Goal: Task Accomplishment & Management: Complete application form

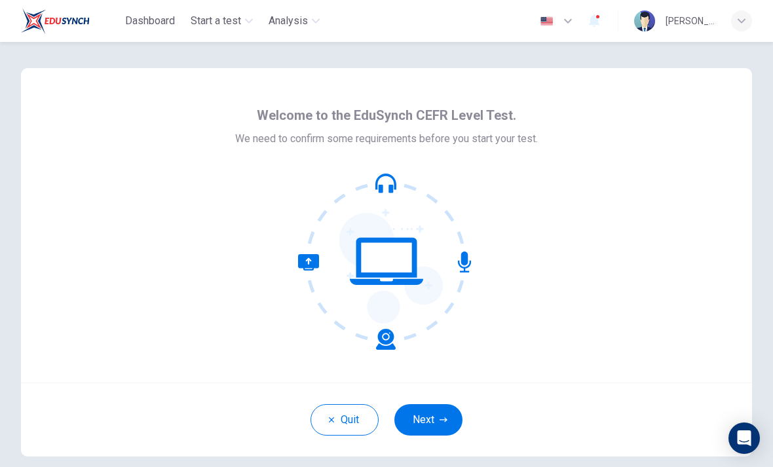
click at [443, 418] on icon "button" at bounding box center [444, 420] width 8 height 8
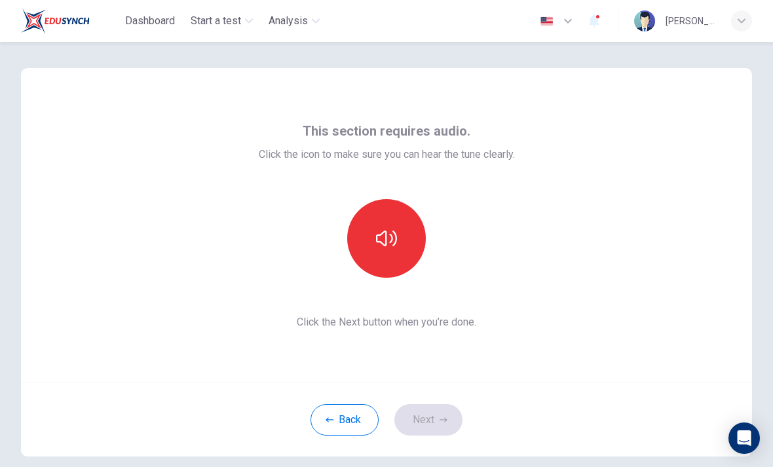
click at [394, 239] on icon "button" at bounding box center [386, 238] width 21 height 21
click at [414, 237] on button "button" at bounding box center [386, 238] width 79 height 79
click at [386, 258] on button "button" at bounding box center [386, 238] width 79 height 79
click at [402, 237] on button "button" at bounding box center [386, 238] width 79 height 79
click at [430, 423] on button "Next" at bounding box center [429, 419] width 68 height 31
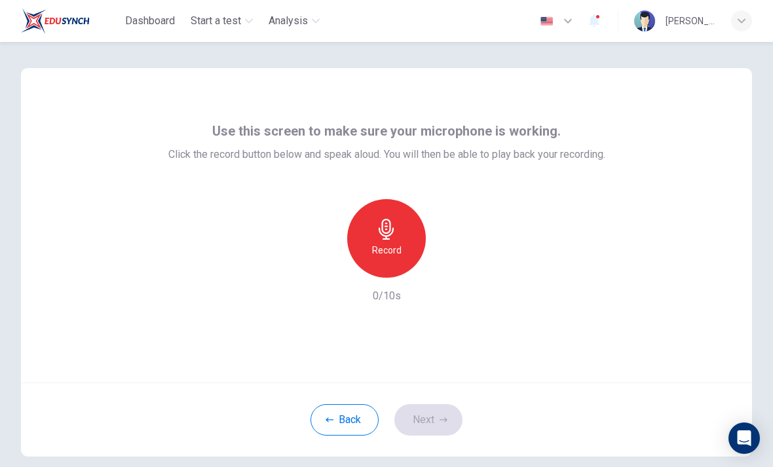
click at [400, 216] on div "Record" at bounding box center [386, 238] width 79 height 79
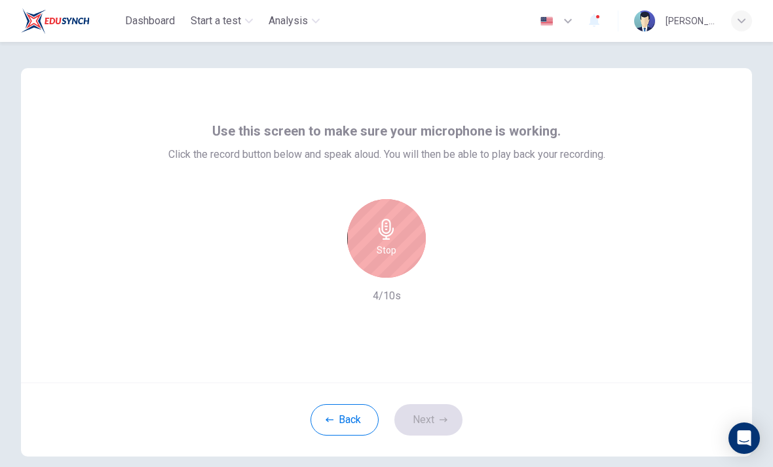
click at [400, 230] on div "Stop" at bounding box center [386, 238] width 79 height 79
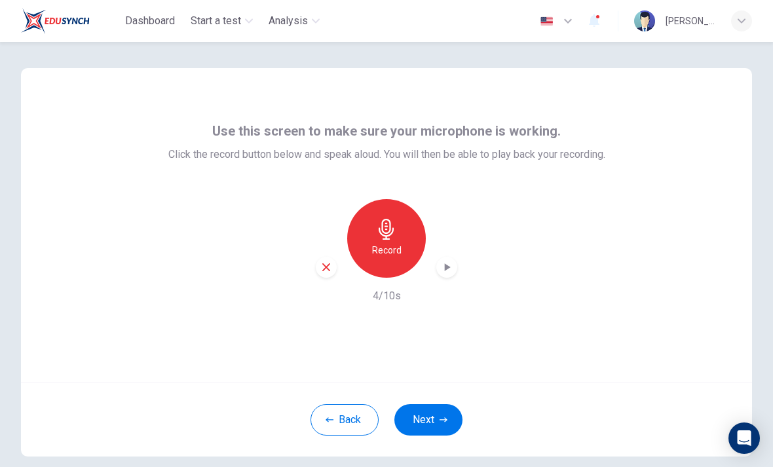
click at [455, 271] on div "button" at bounding box center [446, 267] width 21 height 21
click at [423, 421] on button "Next" at bounding box center [429, 419] width 68 height 31
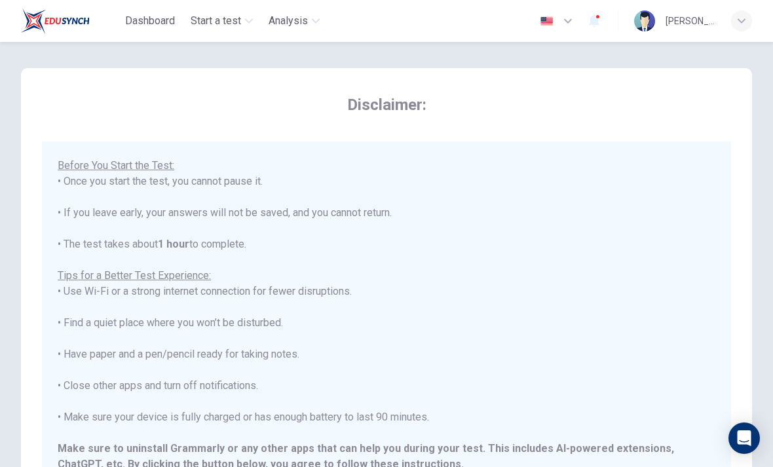
scroll to position [124, 0]
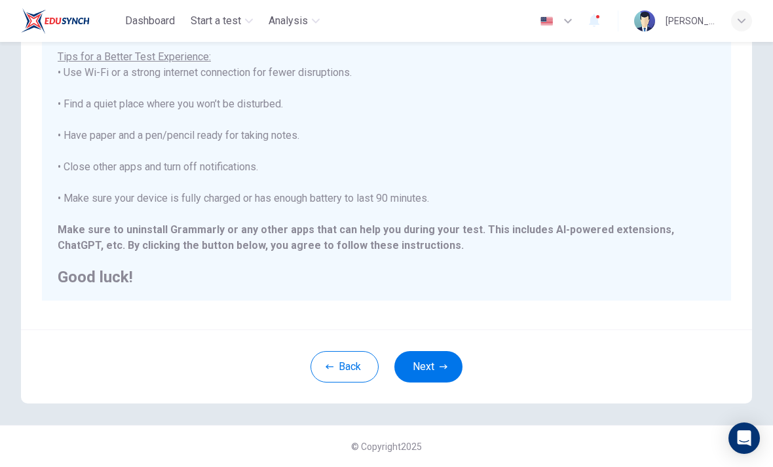
click at [437, 375] on button "Next" at bounding box center [429, 366] width 68 height 31
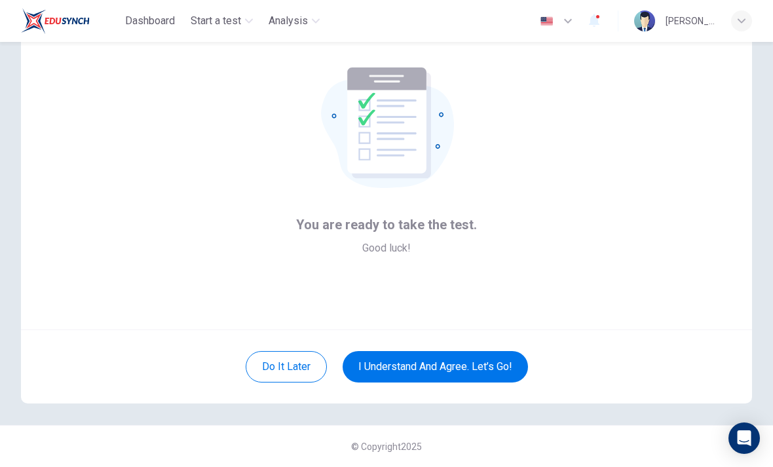
scroll to position [53, 0]
click at [457, 368] on button "I understand and agree. Let’s go!" at bounding box center [435, 366] width 185 height 31
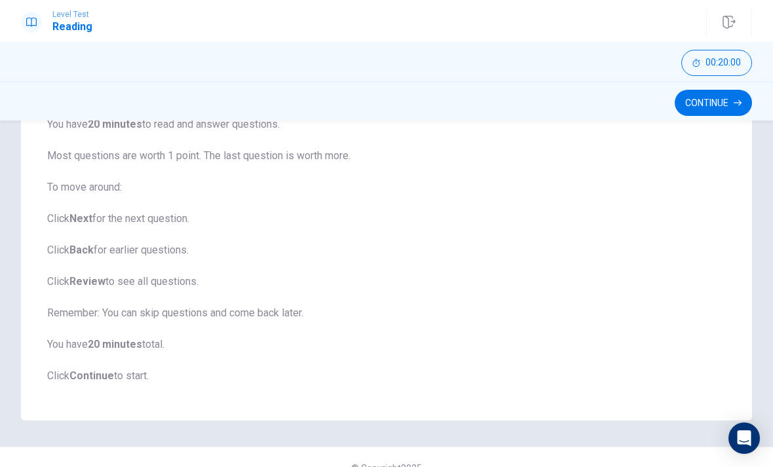
scroll to position [130, 0]
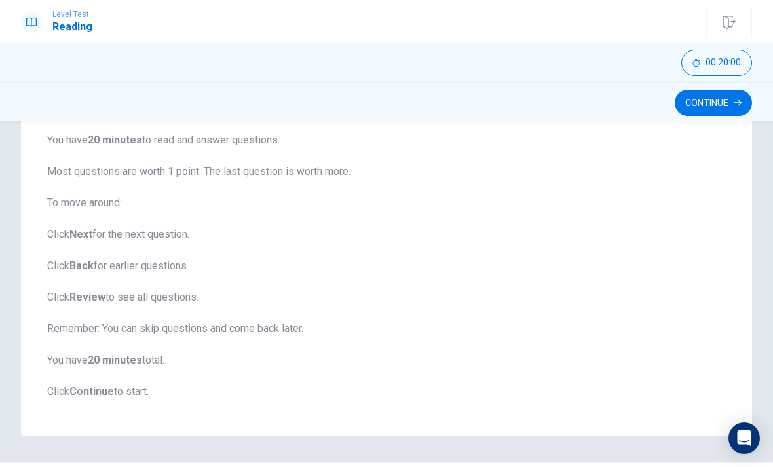
click at [721, 102] on button "Continue" at bounding box center [713, 103] width 77 height 26
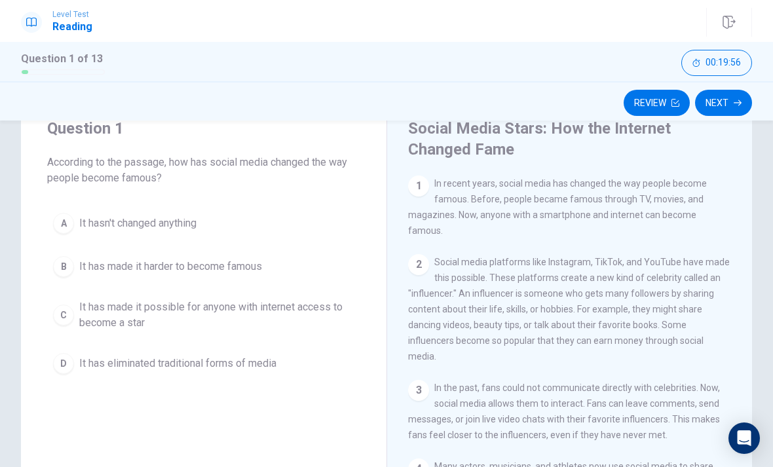
scroll to position [49, 0]
click at [66, 313] on div "C" at bounding box center [63, 315] width 21 height 21
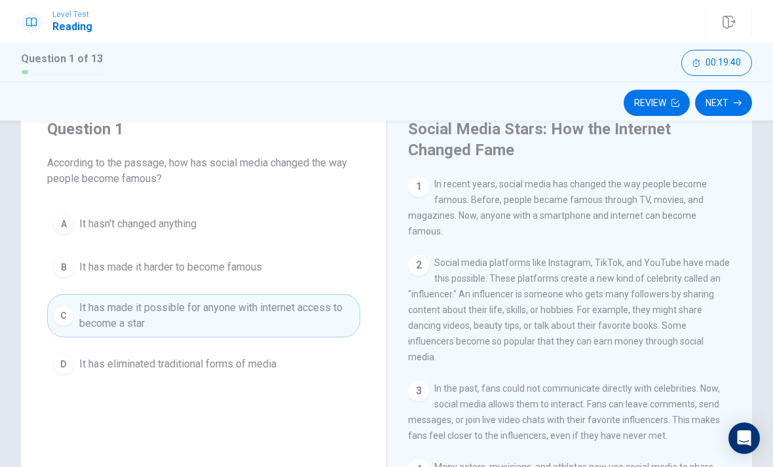
click at [725, 104] on button "Next" at bounding box center [723, 103] width 57 height 26
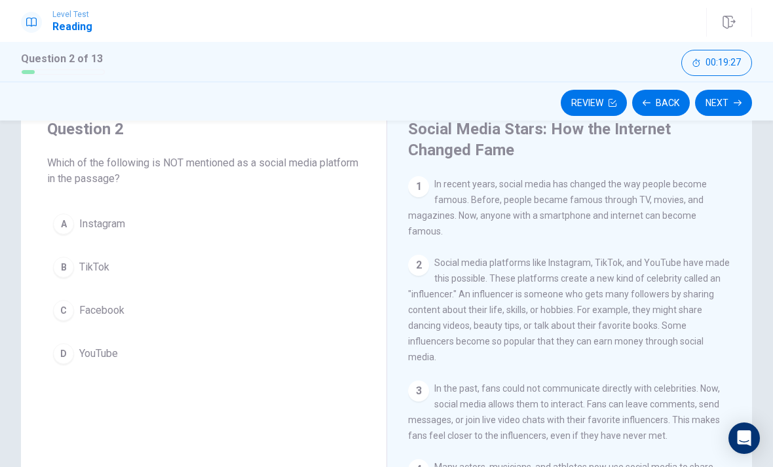
click at [77, 311] on button "C Facebook" at bounding box center [203, 310] width 313 height 33
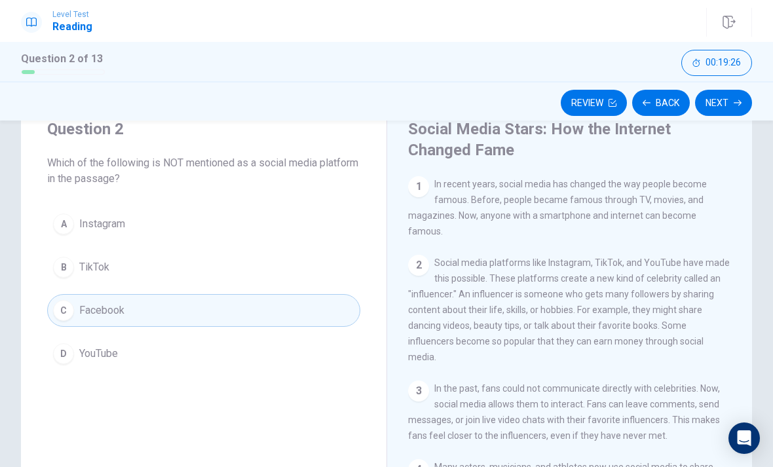
click at [732, 113] on button "Next" at bounding box center [723, 103] width 57 height 26
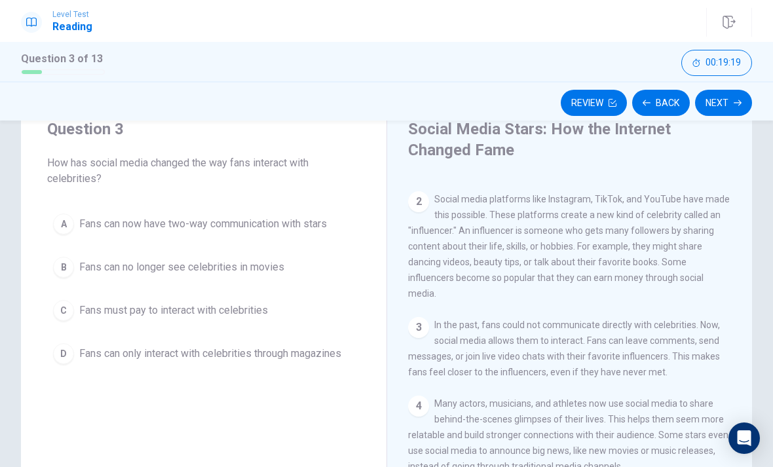
scroll to position [62, 0]
click at [69, 226] on div "A" at bounding box center [63, 224] width 21 height 21
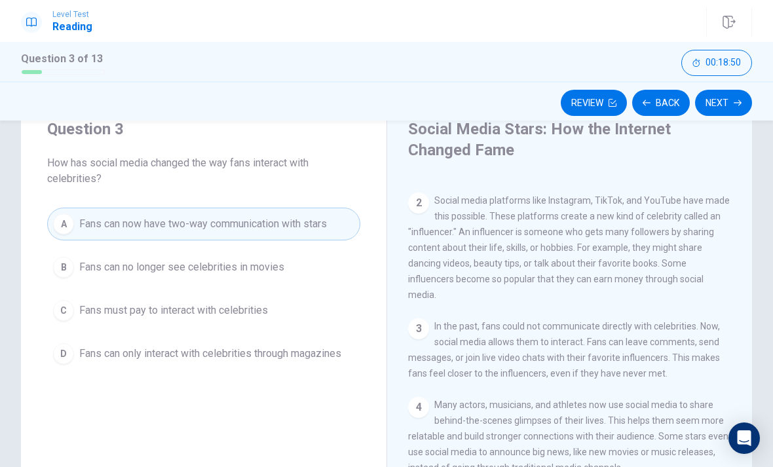
click at [737, 98] on button "Next" at bounding box center [723, 103] width 57 height 26
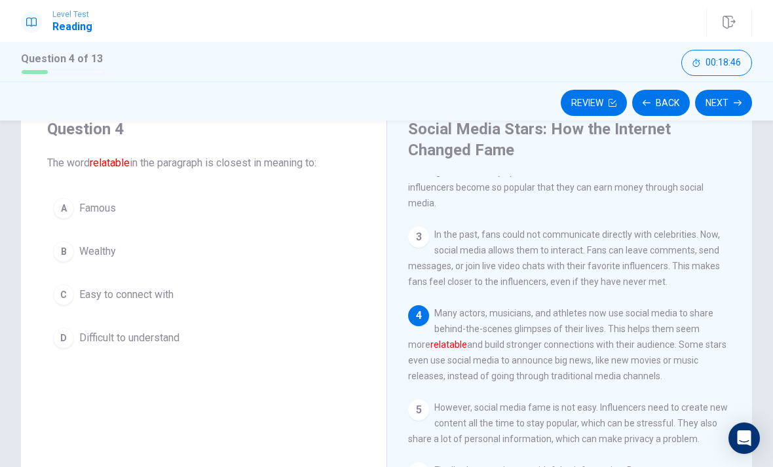
scroll to position [154, 0]
click at [69, 291] on div "C" at bounding box center [63, 294] width 21 height 21
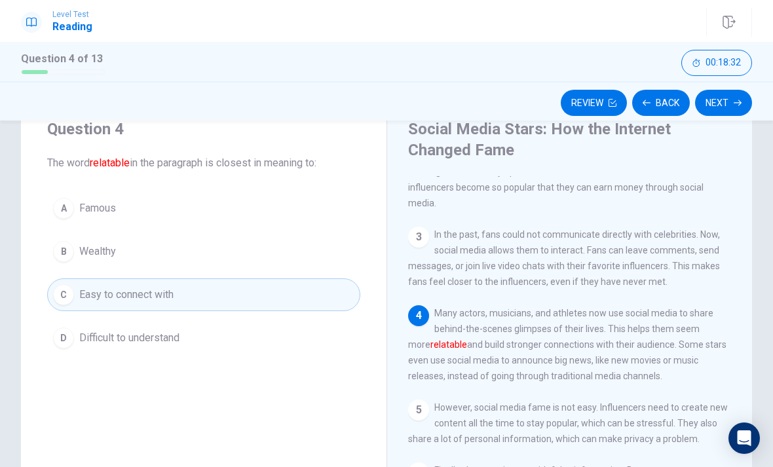
click at [729, 101] on button "Next" at bounding box center [723, 103] width 57 height 26
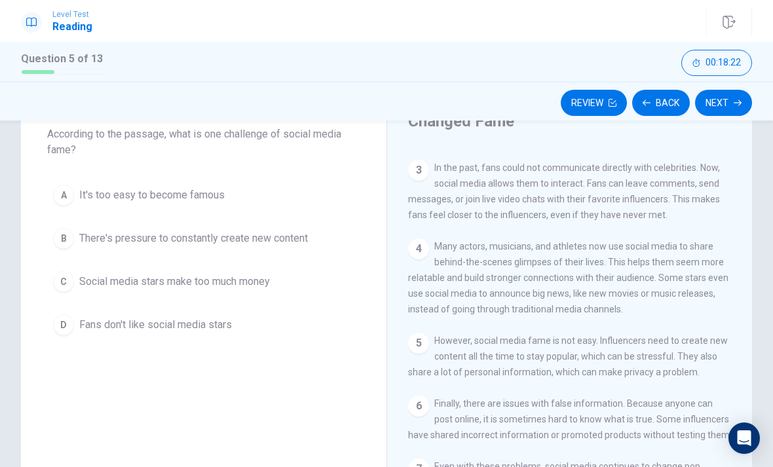
scroll to position [77, 0]
click at [69, 239] on div "B" at bounding box center [63, 239] width 21 height 21
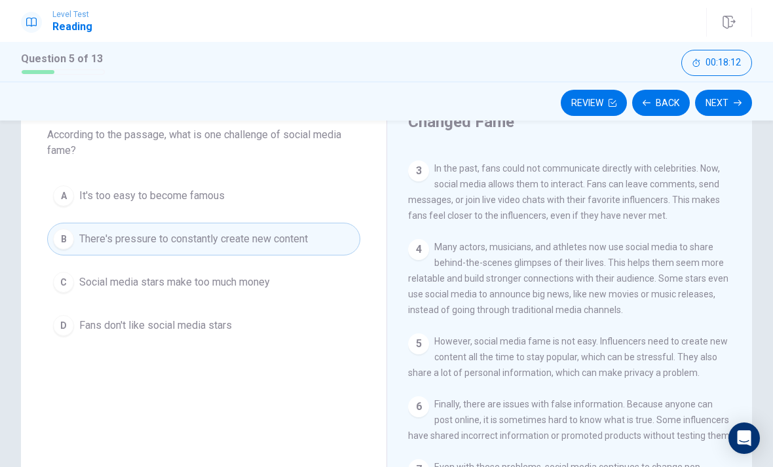
click at [722, 106] on button "Next" at bounding box center [723, 103] width 57 height 26
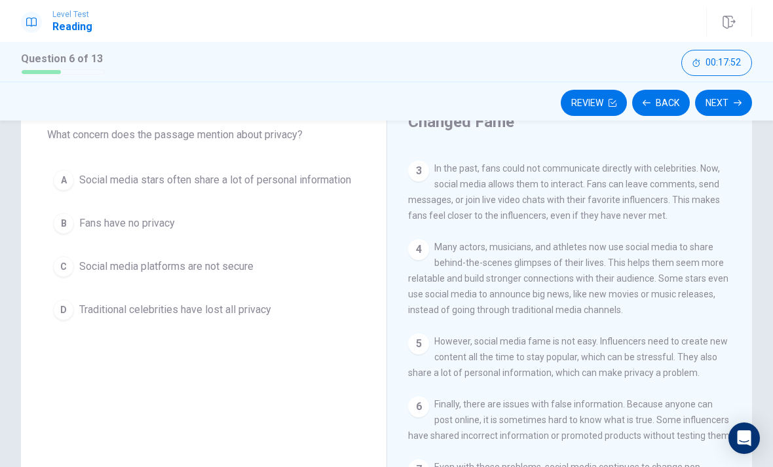
click at [70, 184] on div "A" at bounding box center [63, 180] width 21 height 21
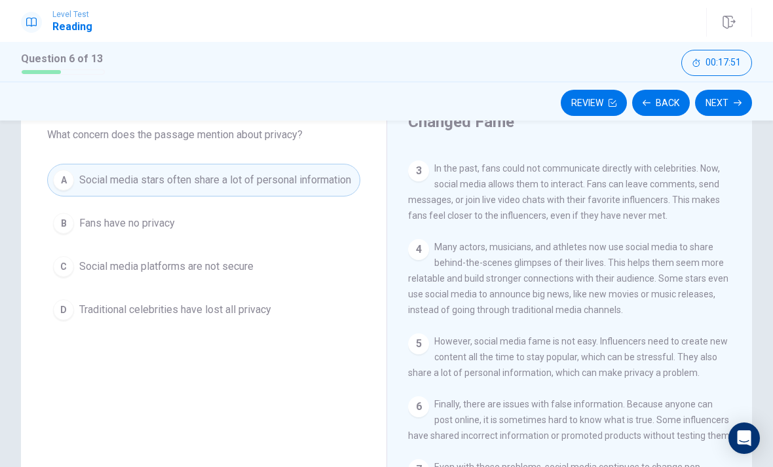
click at [732, 108] on button "Next" at bounding box center [723, 103] width 57 height 26
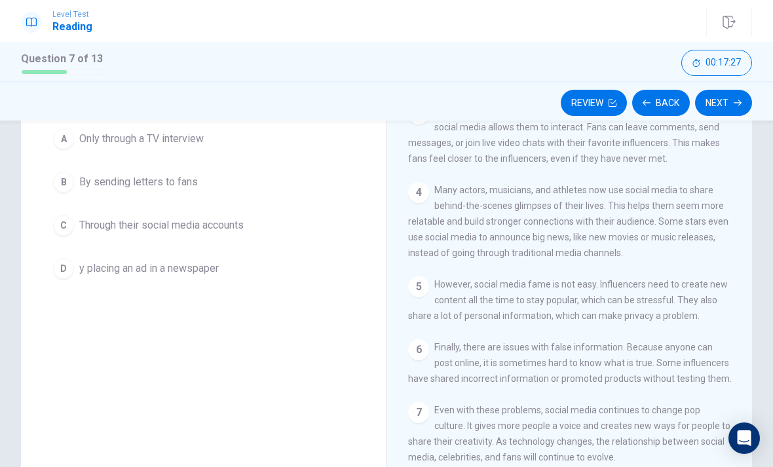
scroll to position [133, 0]
click at [68, 229] on div "C" at bounding box center [63, 226] width 21 height 21
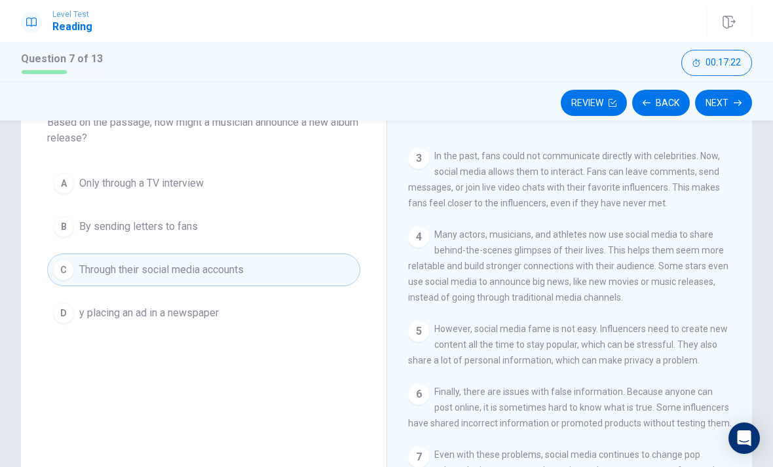
scroll to position [88, 0]
click at [720, 102] on button "Next" at bounding box center [723, 103] width 57 height 26
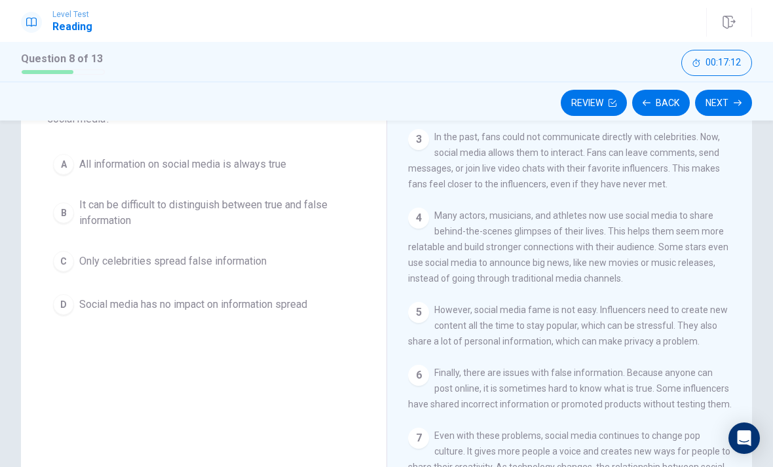
scroll to position [107, 0]
click at [62, 218] on div "B" at bounding box center [63, 214] width 21 height 21
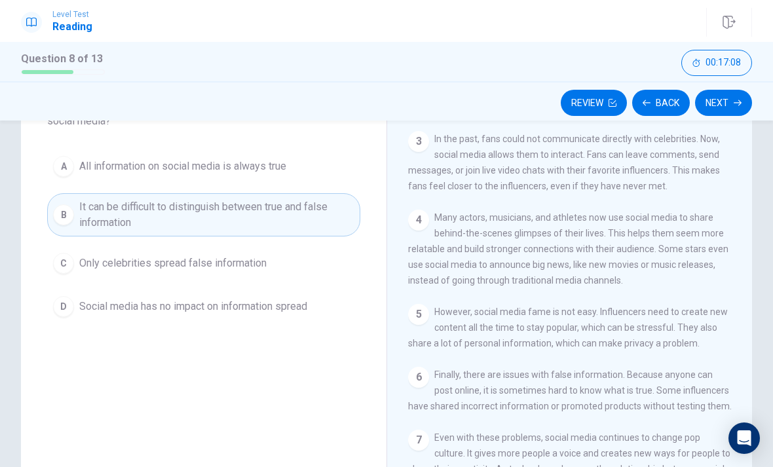
click at [727, 106] on button "Next" at bounding box center [723, 103] width 57 height 26
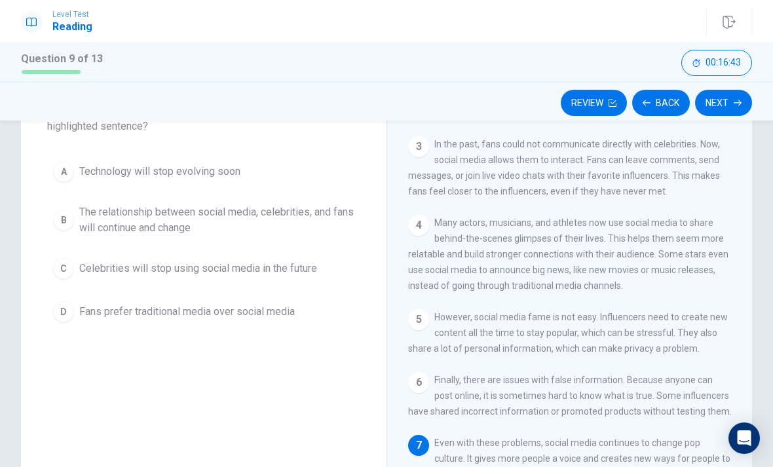
scroll to position [81, 0]
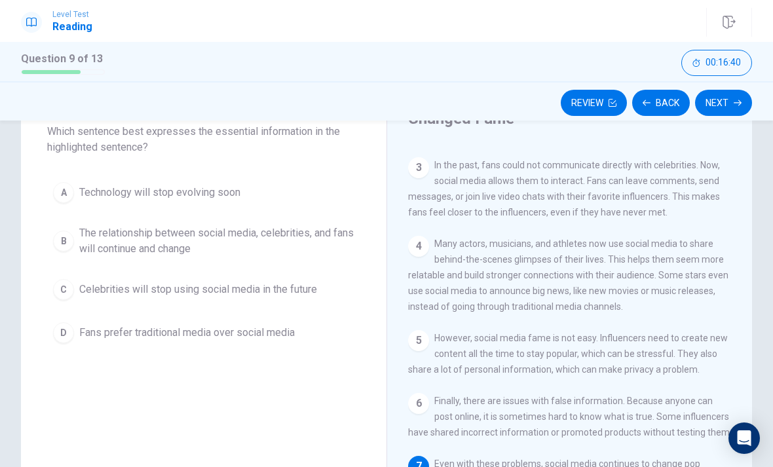
click at [67, 238] on div "B" at bounding box center [63, 241] width 21 height 21
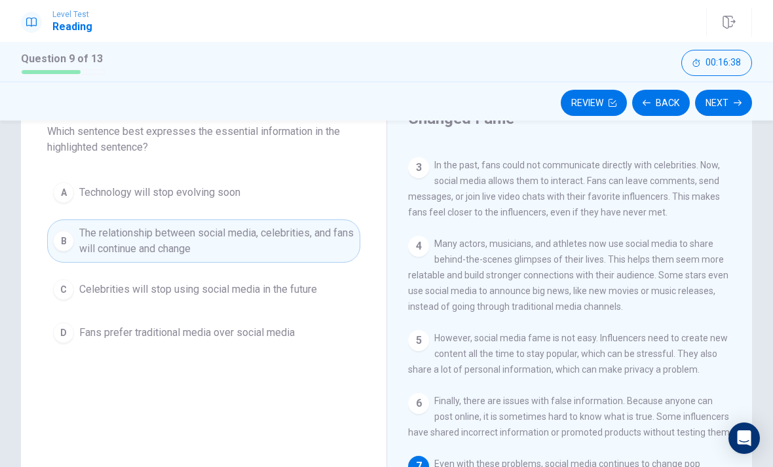
click at [726, 104] on button "Next" at bounding box center [723, 103] width 57 height 26
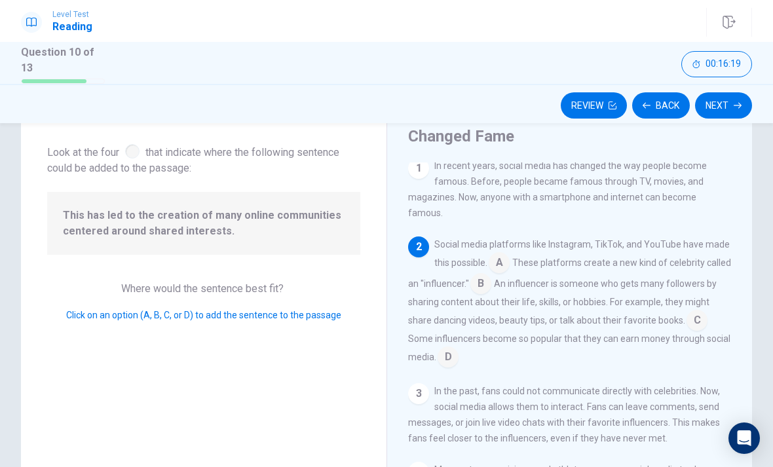
scroll to position [3, 0]
click at [693, 313] on input at bounding box center [697, 323] width 21 height 21
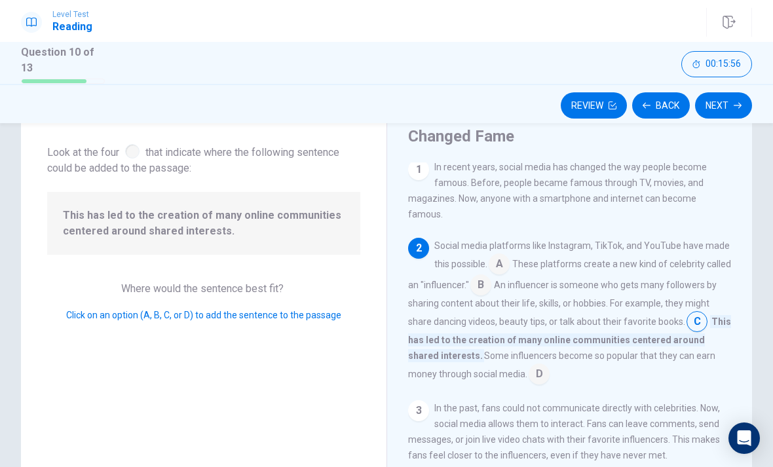
click at [727, 105] on button "Next" at bounding box center [723, 105] width 57 height 26
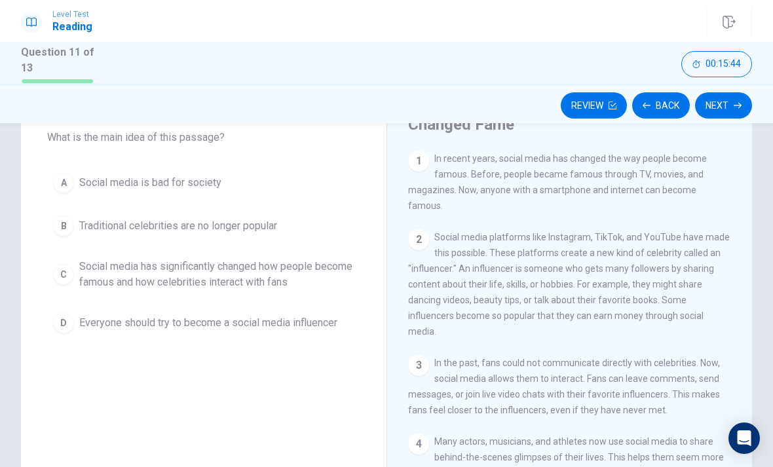
scroll to position [69, 0]
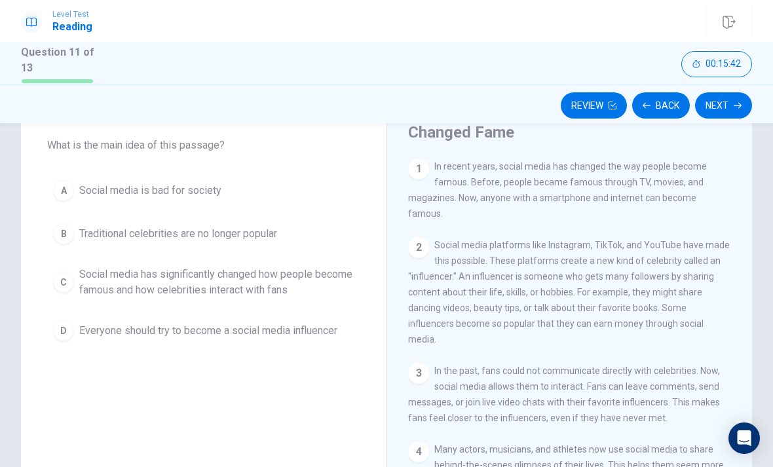
click at [62, 286] on div "C" at bounding box center [63, 282] width 21 height 21
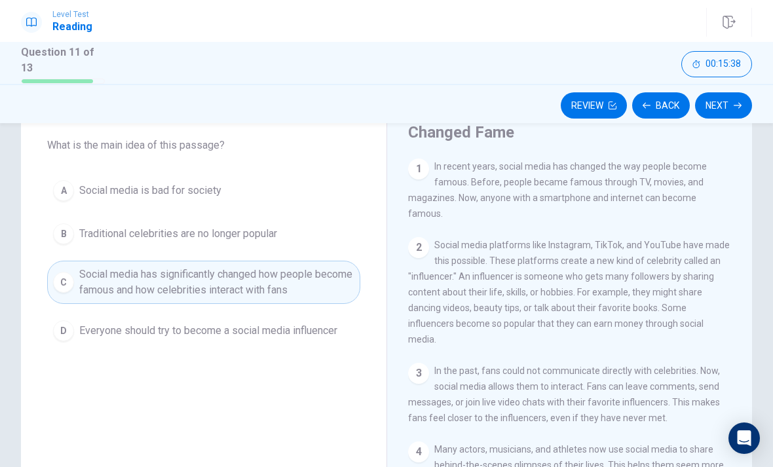
click at [721, 102] on button "Next" at bounding box center [723, 105] width 57 height 26
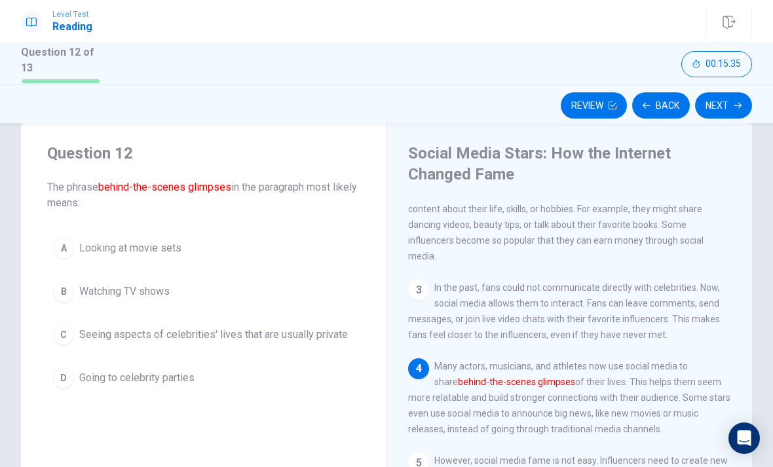
scroll to position [125, 0]
click at [72, 327] on div "C" at bounding box center [63, 334] width 21 height 21
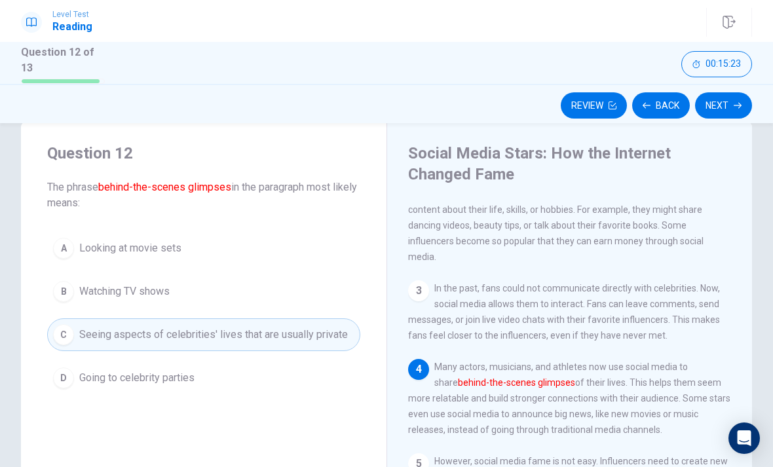
click at [730, 109] on button "Next" at bounding box center [723, 105] width 57 height 26
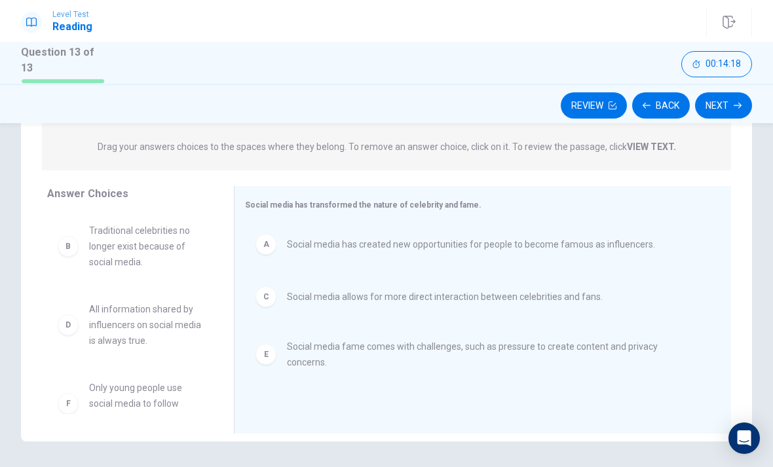
scroll to position [0, 0]
click at [740, 105] on icon "button" at bounding box center [738, 106] width 8 height 6
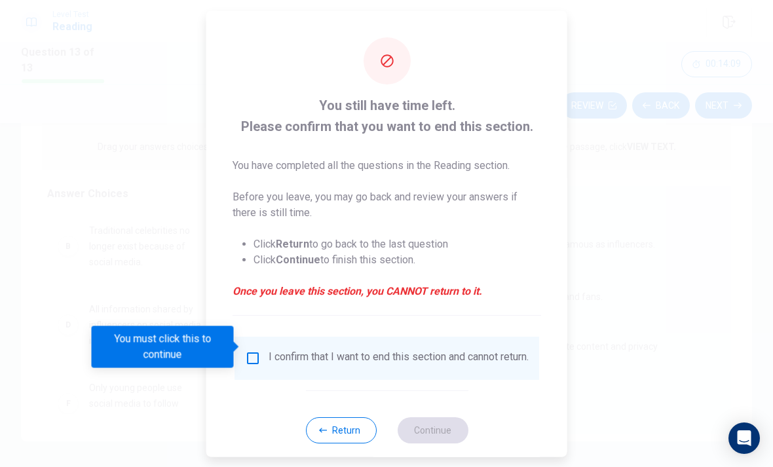
click at [258, 350] on input "You must click this to continue" at bounding box center [253, 358] width 16 height 16
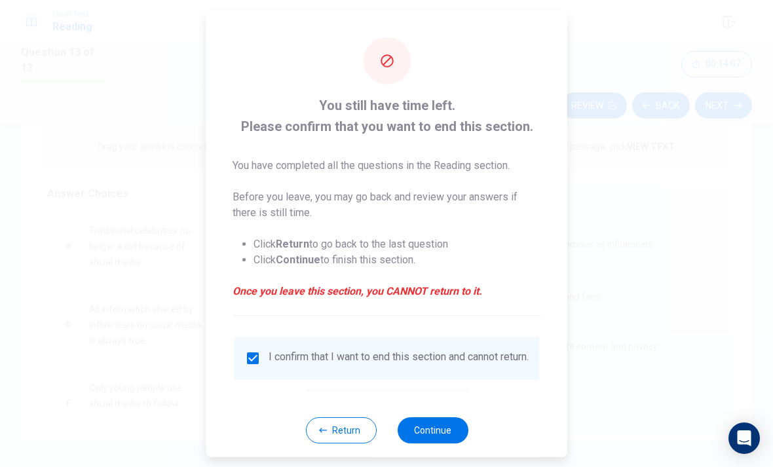
click at [349, 427] on button "Return" at bounding box center [340, 430] width 71 height 26
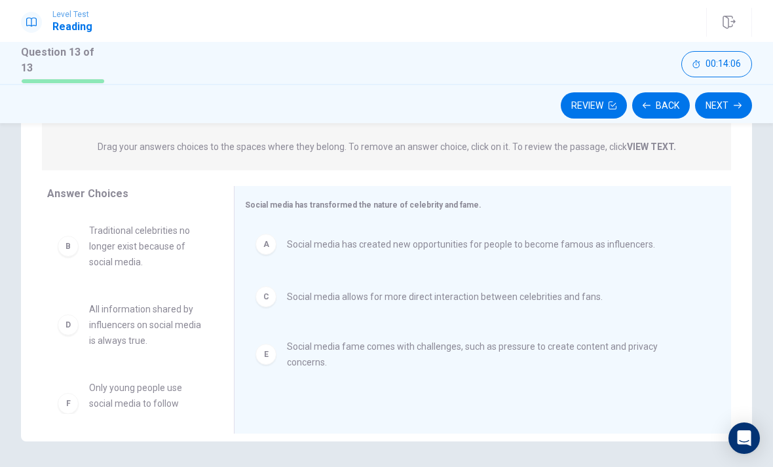
click at [594, 109] on button "Review" at bounding box center [594, 105] width 66 height 26
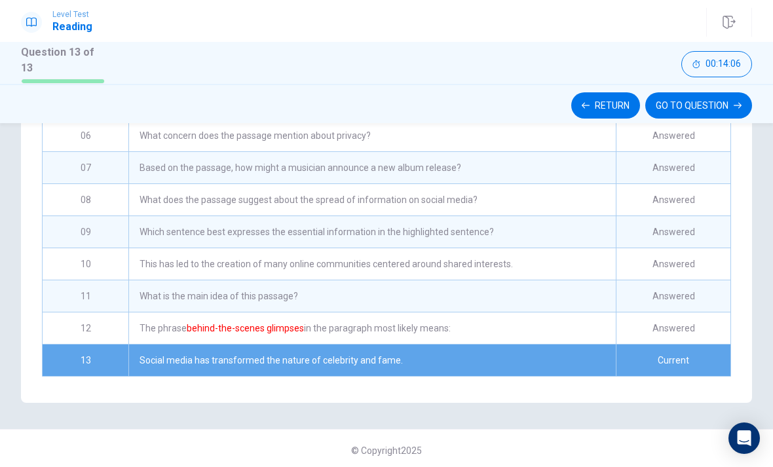
scroll to position [273, 0]
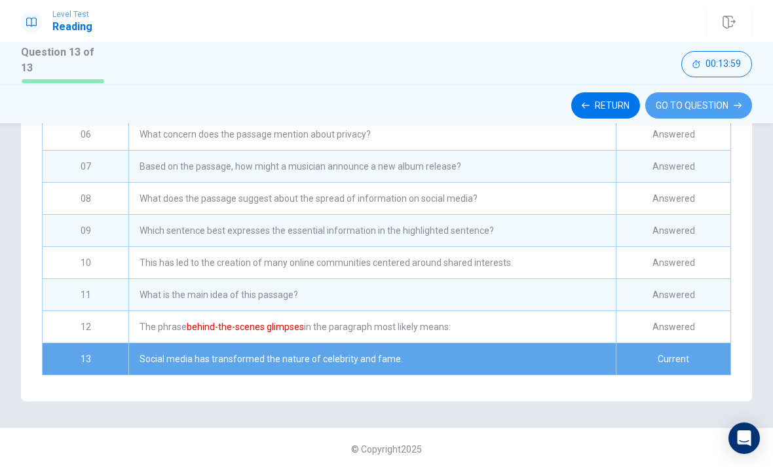
click at [712, 106] on button "GO TO QUESTION" at bounding box center [699, 105] width 107 height 26
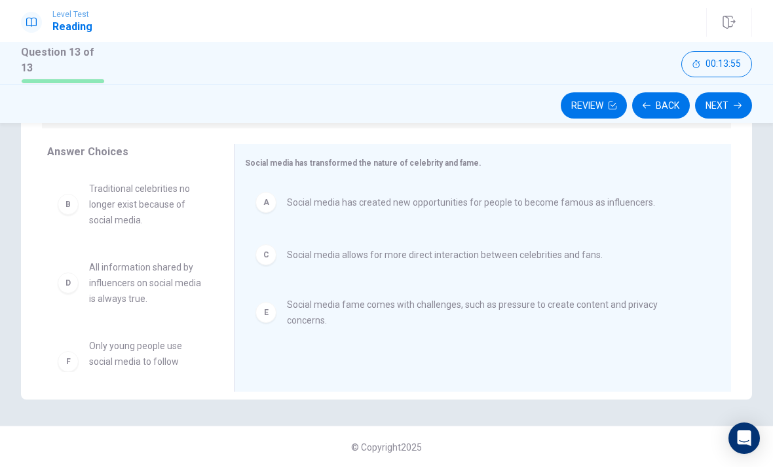
scroll to position [203, 0]
click at [731, 106] on button "Next" at bounding box center [723, 105] width 57 height 26
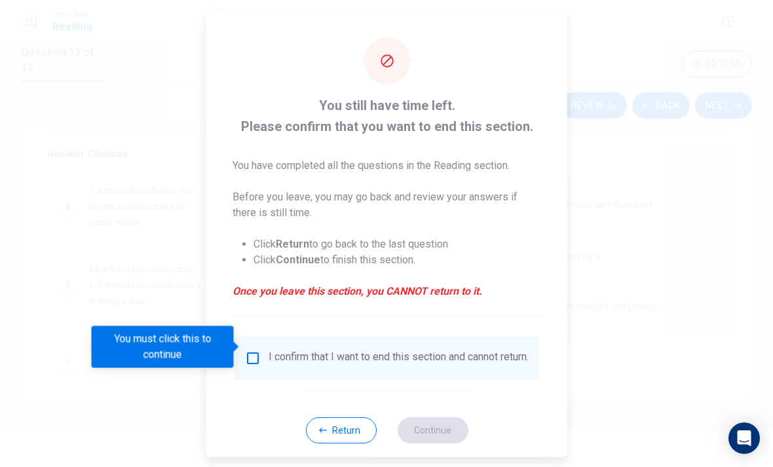
click at [261, 350] on div "I confirm that I want to end this section and cannot return." at bounding box center [387, 358] width 284 height 16
click at [248, 350] on input "You must click this to continue" at bounding box center [253, 358] width 16 height 16
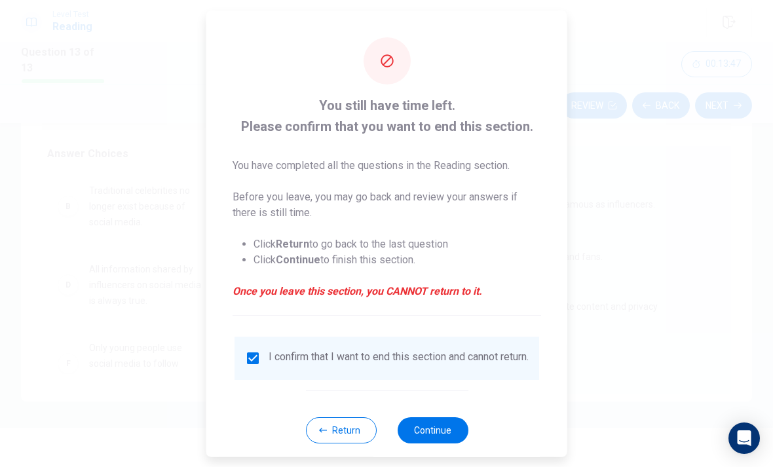
click at [437, 428] on button "Continue" at bounding box center [432, 430] width 71 height 26
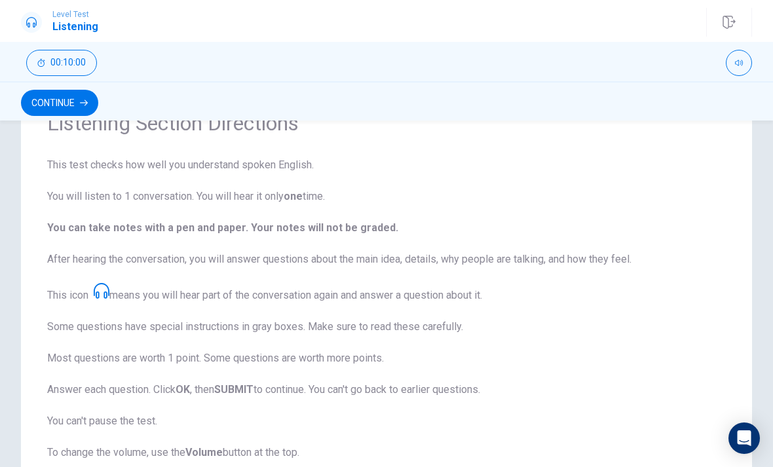
scroll to position [73, 0]
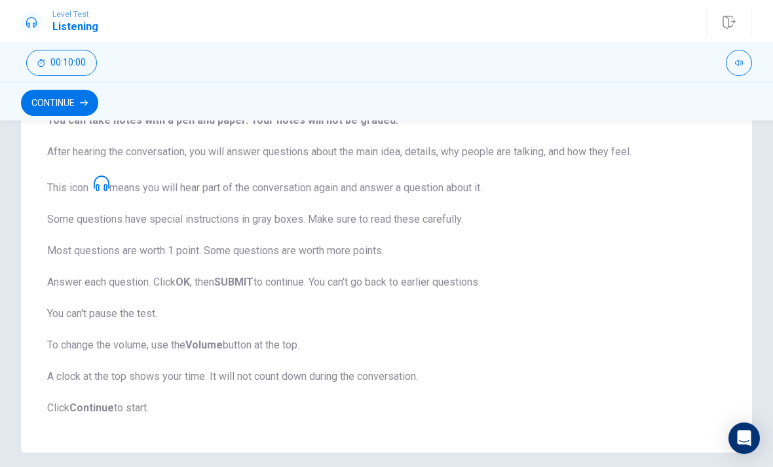
click at [51, 107] on button "Continue" at bounding box center [59, 103] width 77 height 26
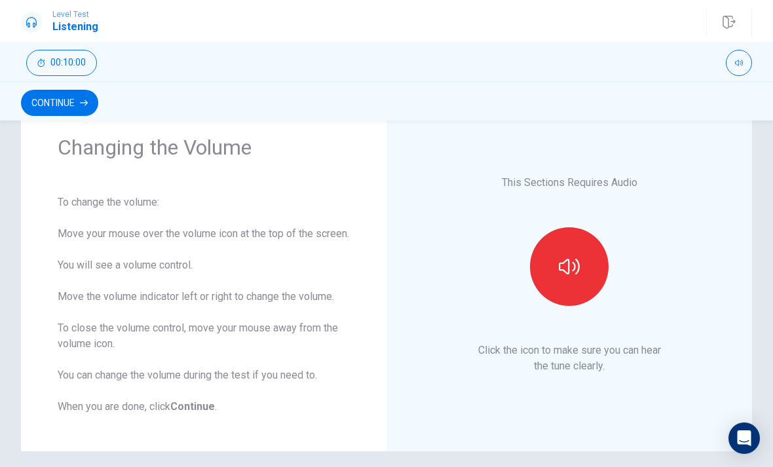
scroll to position [48, 0]
click at [579, 274] on icon "button" at bounding box center [569, 268] width 21 height 16
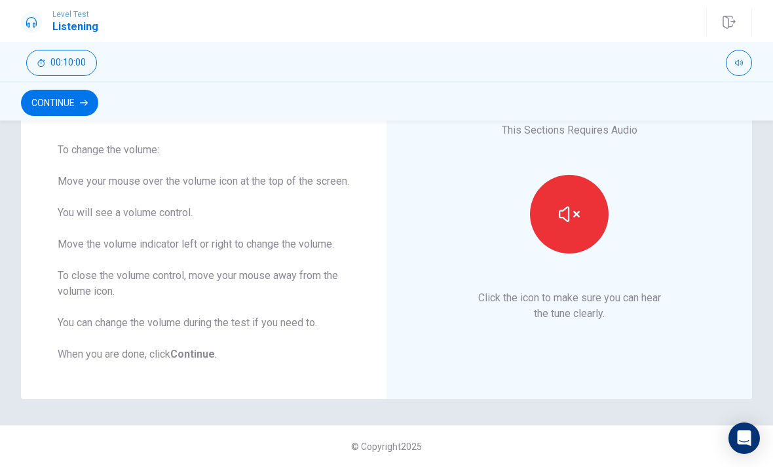
scroll to position [117, 0]
click at [572, 214] on icon "button" at bounding box center [569, 214] width 21 height 21
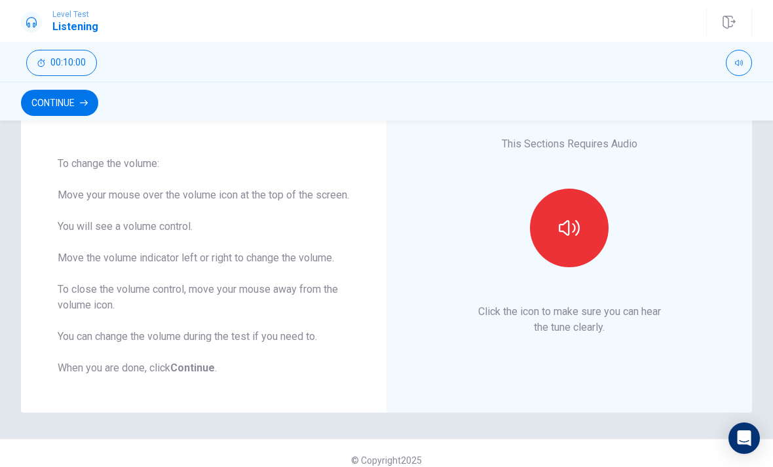
scroll to position [87, 0]
click at [50, 103] on button "Continue" at bounding box center [59, 103] width 77 height 26
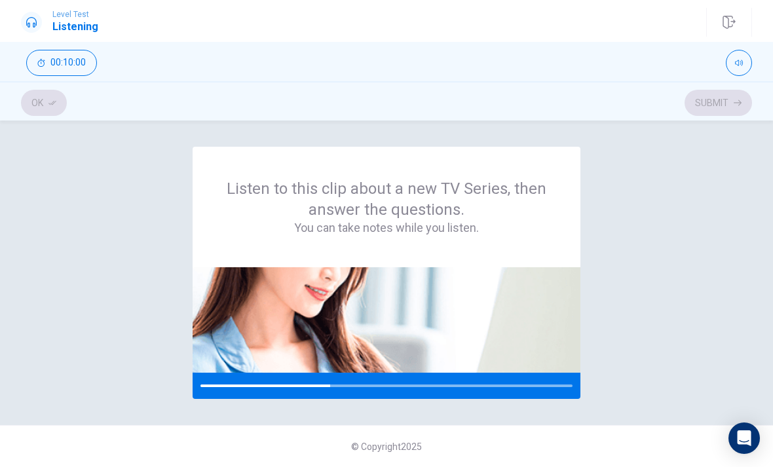
click at [752, 374] on div "Listen to this clip about a new TV Series, then answer the questions. You can t…" at bounding box center [386, 273] width 731 height 252
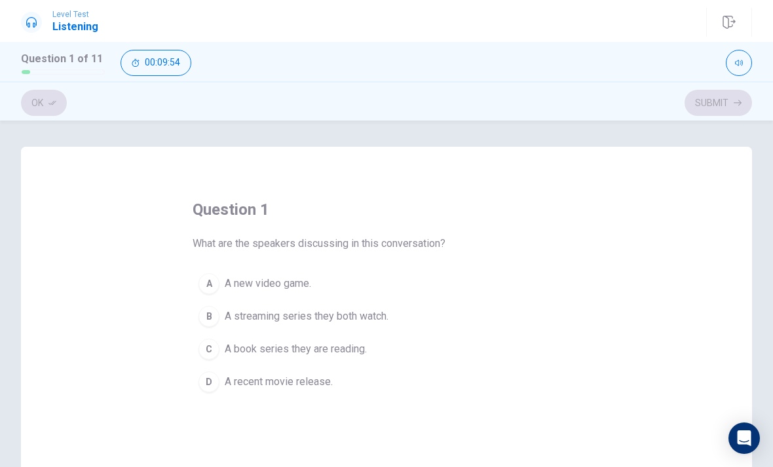
click at [212, 310] on div "B" at bounding box center [209, 316] width 21 height 21
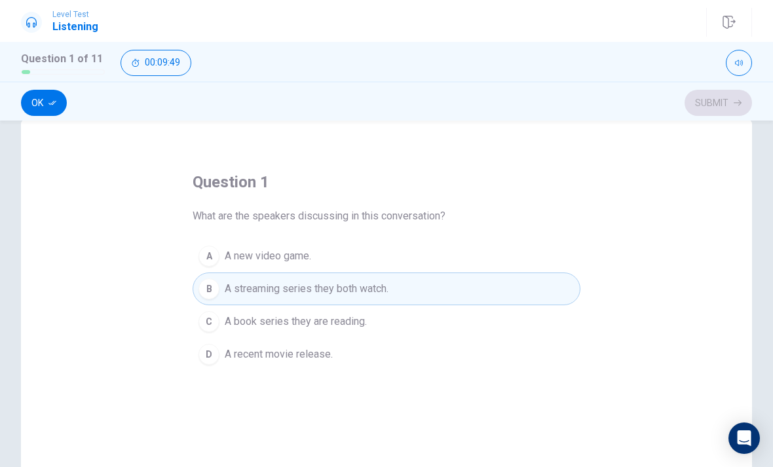
scroll to position [28, 0]
click at [47, 104] on button "Ok" at bounding box center [44, 103] width 46 height 26
click at [725, 102] on button "Submit" at bounding box center [719, 103] width 68 height 26
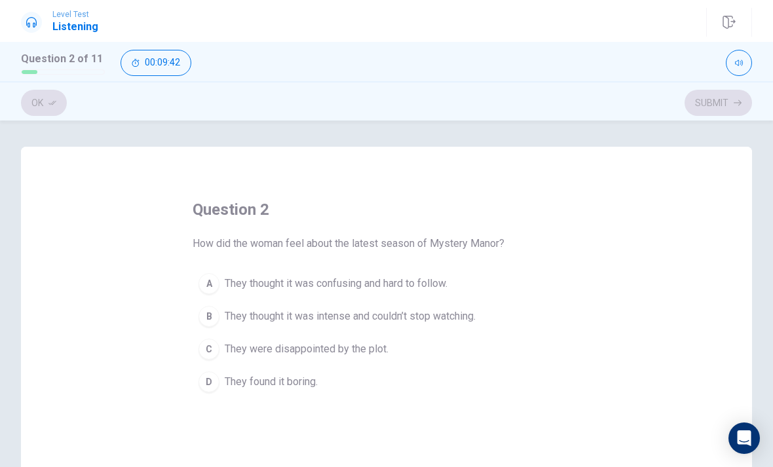
scroll to position [0, 0]
click at [216, 310] on div "B" at bounding box center [209, 316] width 21 height 21
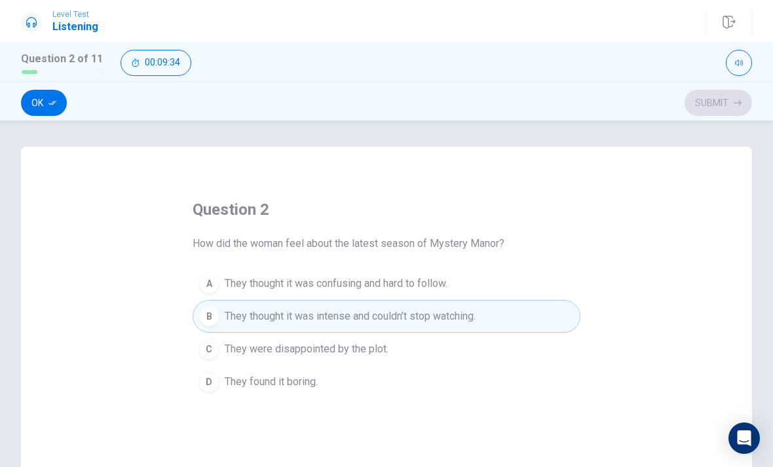
click at [35, 107] on button "Ok" at bounding box center [44, 103] width 46 height 26
click at [728, 107] on button "Submit" at bounding box center [719, 103] width 68 height 26
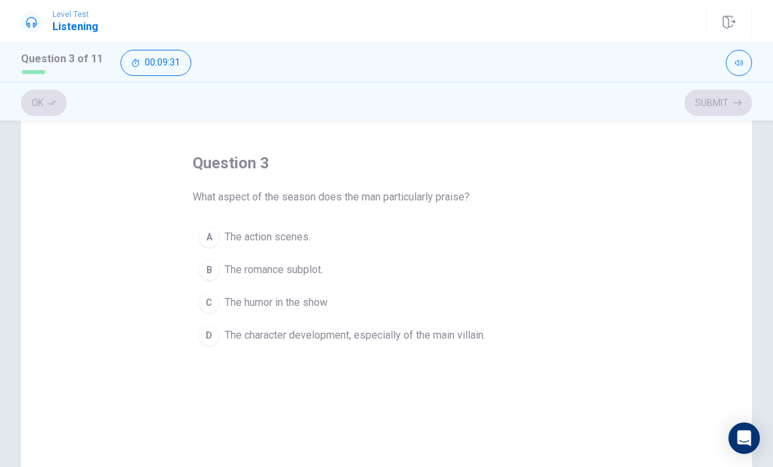
scroll to position [49, 0]
click at [212, 327] on div "D" at bounding box center [209, 332] width 21 height 21
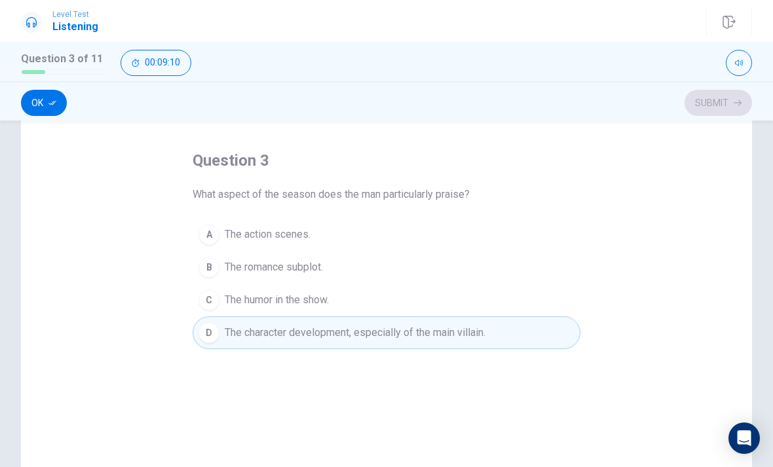
click at [47, 98] on button "Ok" at bounding box center [44, 103] width 46 height 26
click at [722, 97] on button "Submit" at bounding box center [719, 103] width 68 height 26
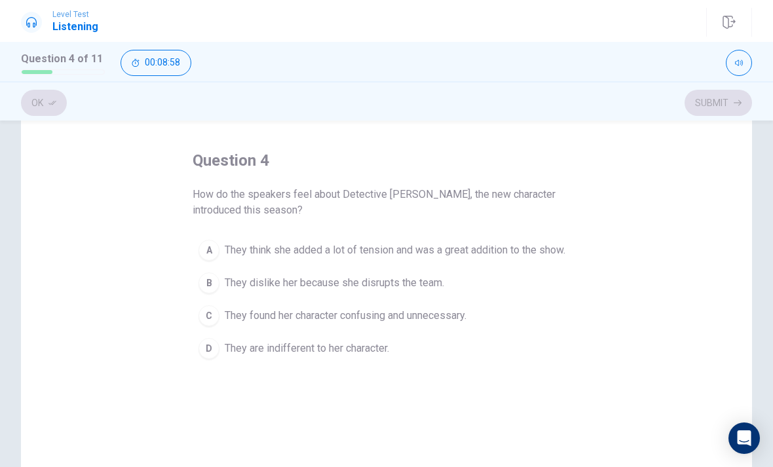
click at [216, 244] on div "A" at bounding box center [209, 250] width 21 height 21
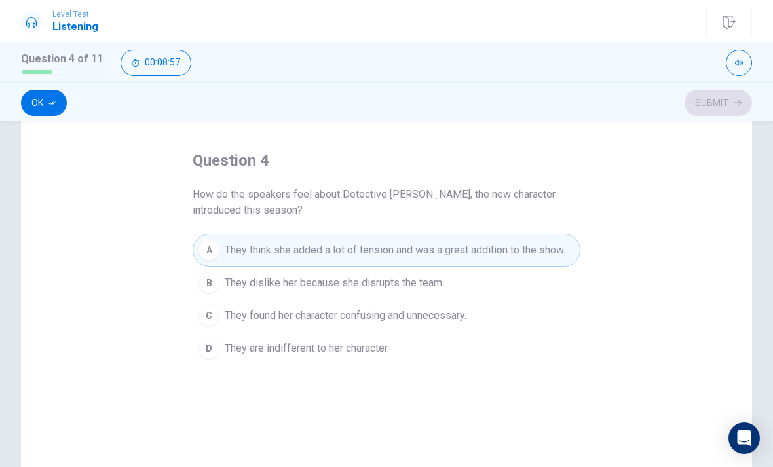
click at [42, 103] on button "Ok" at bounding box center [44, 103] width 46 height 26
click at [719, 106] on button "Submit" at bounding box center [719, 103] width 68 height 26
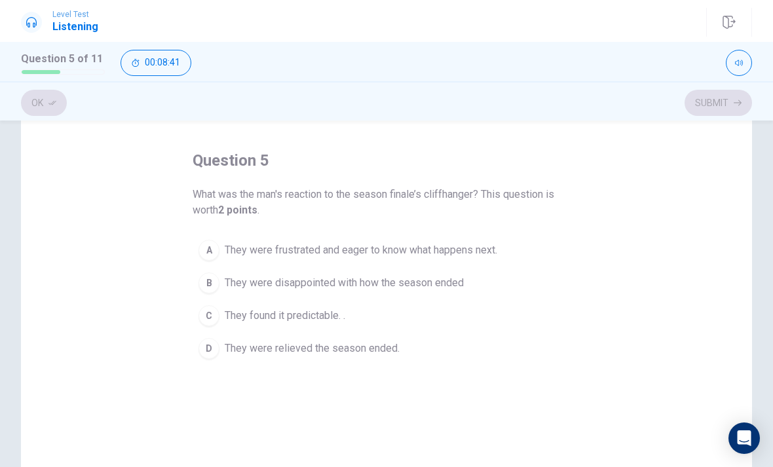
click at [214, 244] on div "A" at bounding box center [209, 250] width 21 height 21
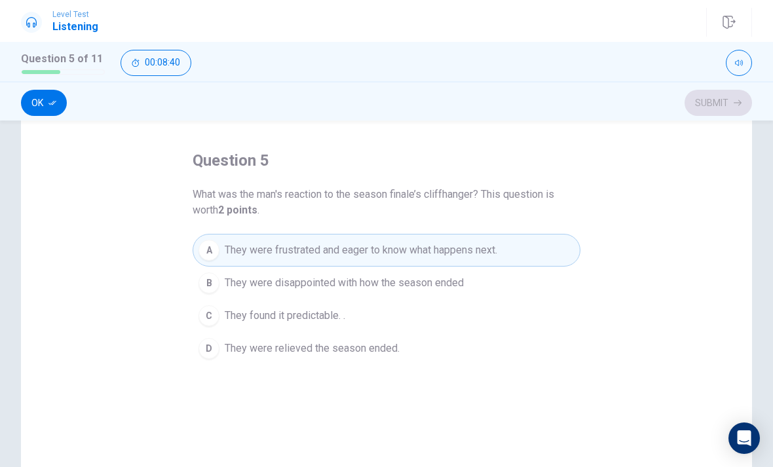
click at [35, 100] on button "Ok" at bounding box center [44, 103] width 46 height 26
click at [710, 106] on button "Submit" at bounding box center [719, 103] width 68 height 26
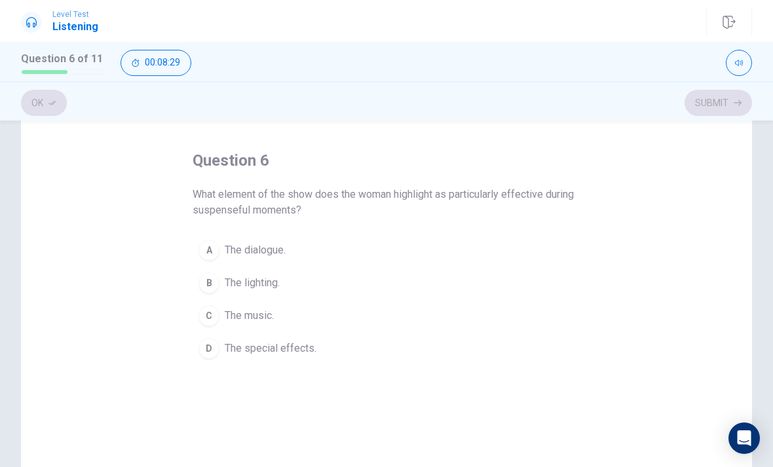
click at [220, 284] on button "B The lighting." at bounding box center [387, 283] width 388 height 33
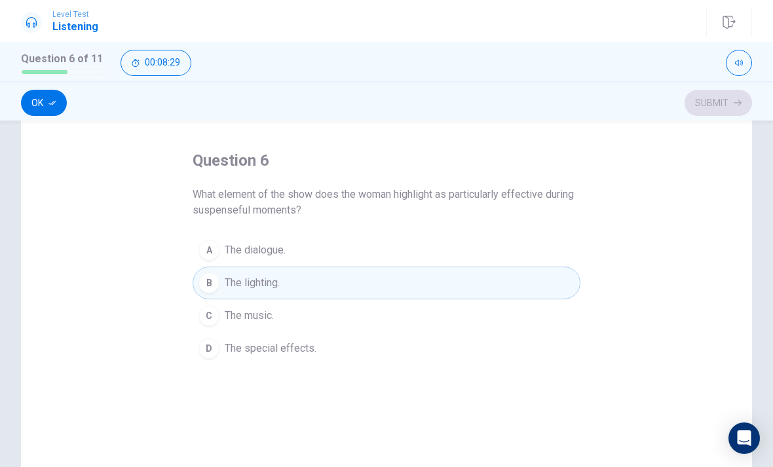
click at [220, 284] on button "B The lighting." at bounding box center [387, 283] width 388 height 33
click at [217, 309] on div "C" at bounding box center [209, 315] width 21 height 21
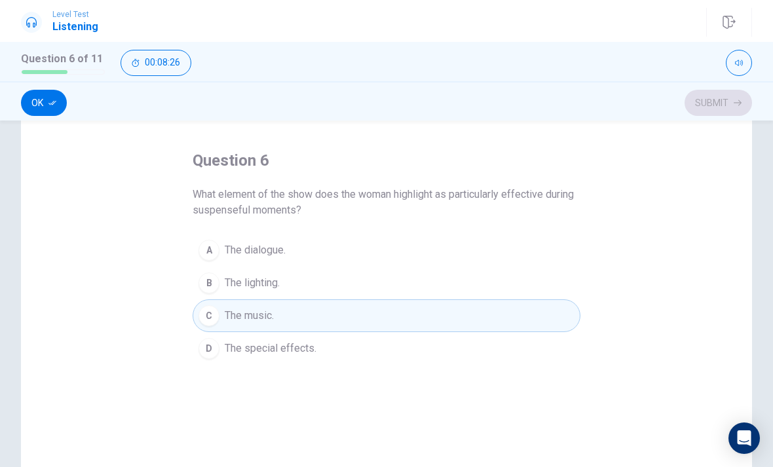
click at [47, 102] on button "Ok" at bounding box center [44, 103] width 46 height 26
click at [738, 99] on icon "button" at bounding box center [738, 103] width 8 height 8
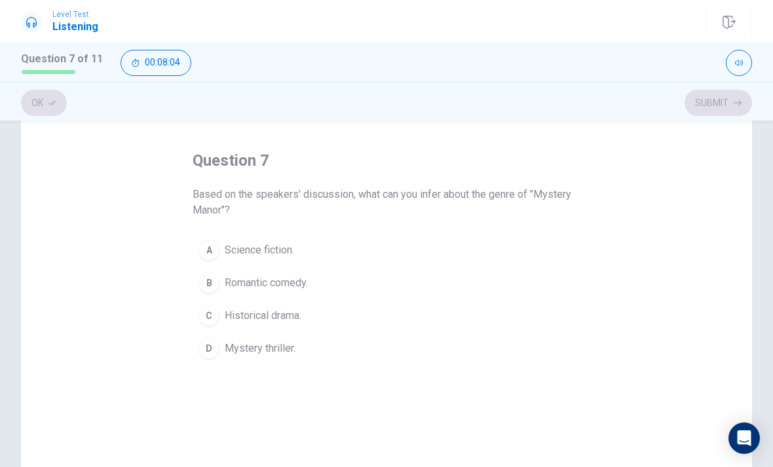
click at [220, 343] on button "D Mystery thriller." at bounding box center [387, 348] width 388 height 33
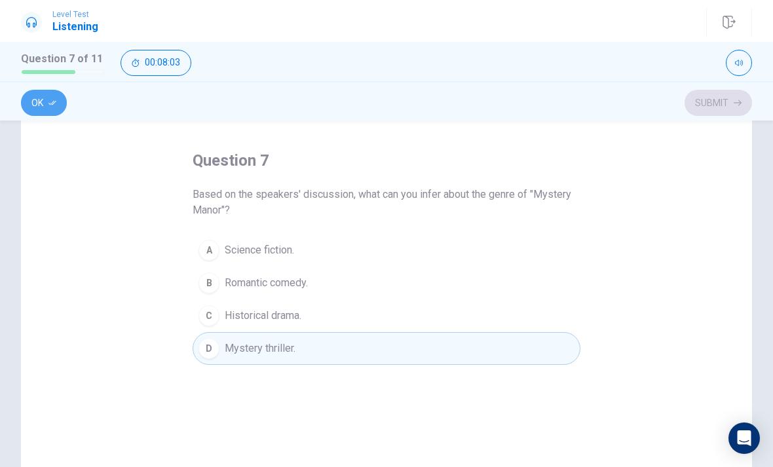
click at [54, 105] on icon "button" at bounding box center [52, 103] width 8 height 8
click at [718, 108] on button "Submit" at bounding box center [719, 103] width 68 height 26
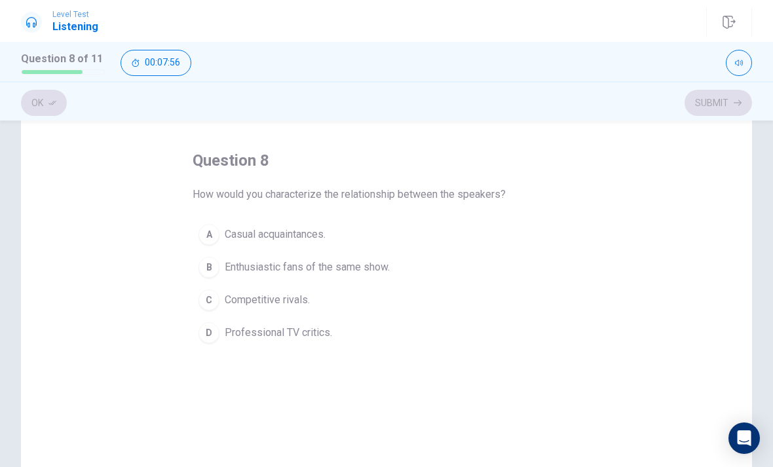
click at [221, 264] on button "B Enthusiastic fans of the same show." at bounding box center [387, 267] width 388 height 33
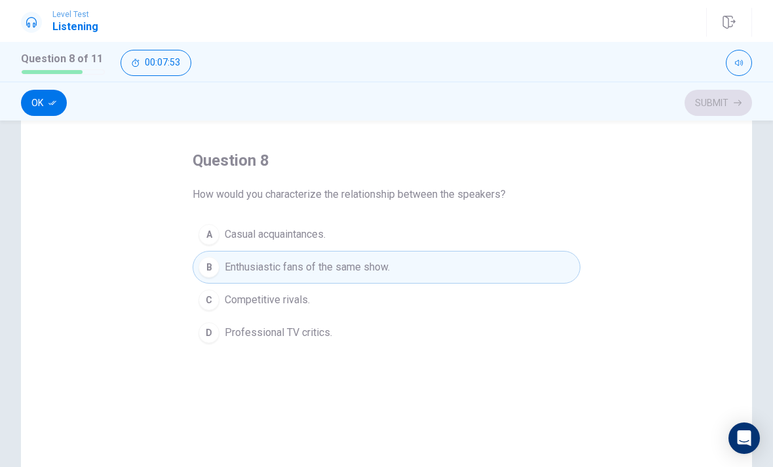
click at [42, 103] on button "Ok" at bounding box center [44, 103] width 46 height 26
click at [729, 109] on button "Submit" at bounding box center [719, 103] width 68 height 26
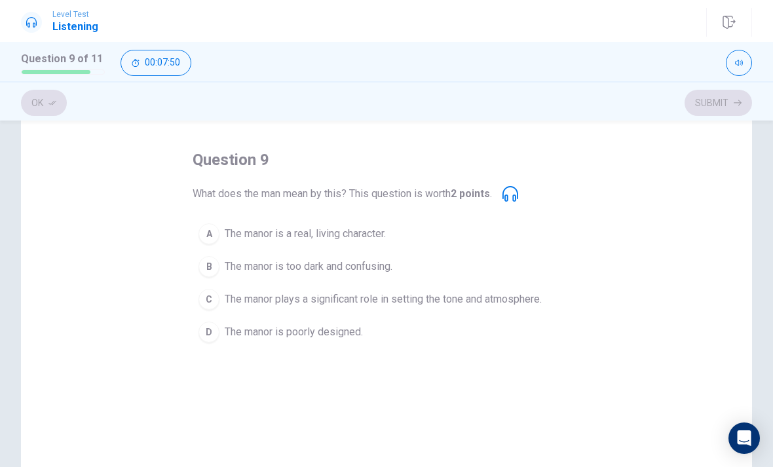
scroll to position [62, 0]
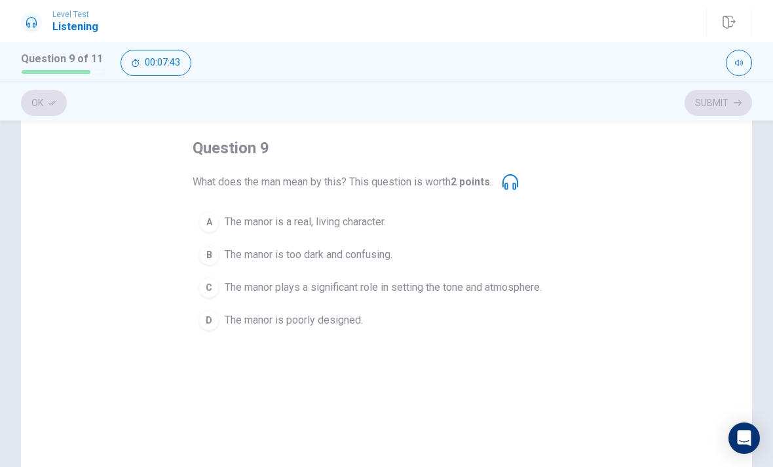
click at [220, 279] on button "C The manor plays a significant role in setting the tone and atmosphere." at bounding box center [387, 287] width 388 height 33
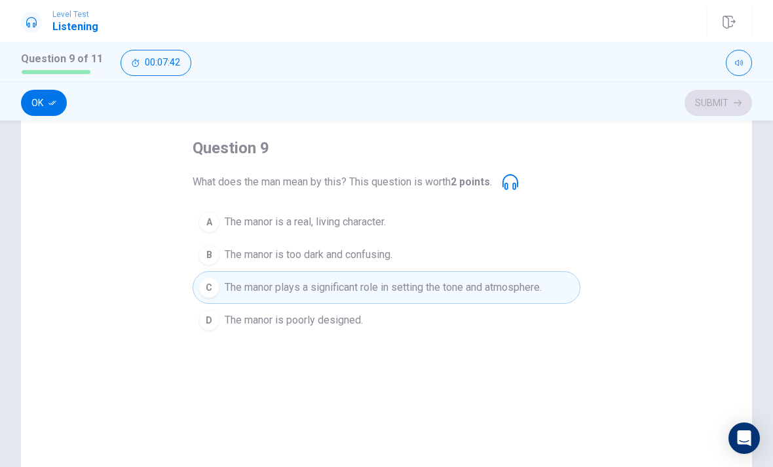
click at [43, 102] on button "Ok" at bounding box center [44, 103] width 46 height 26
click at [727, 107] on button "Submit" at bounding box center [719, 103] width 68 height 26
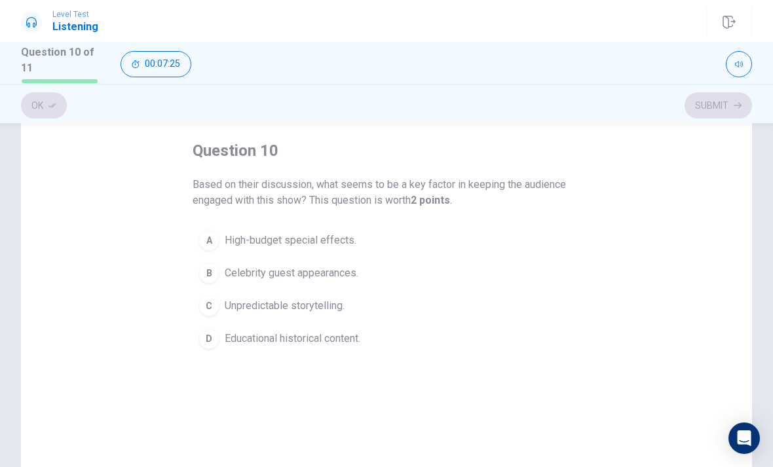
click at [206, 299] on div "C" at bounding box center [209, 306] width 21 height 21
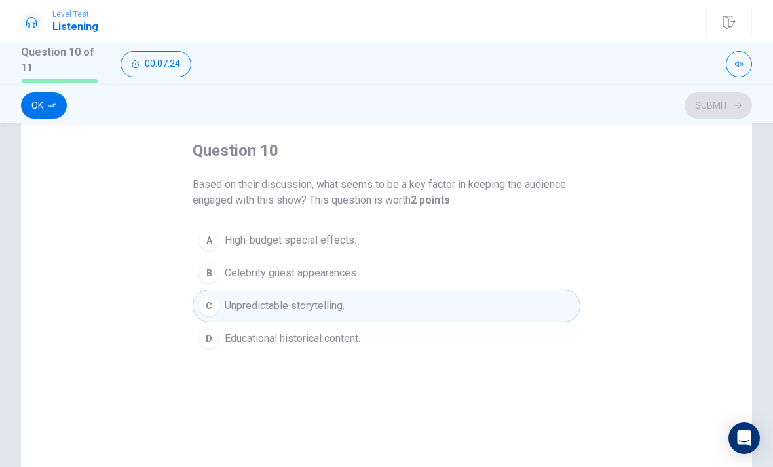
click at [39, 98] on button "Ok" at bounding box center [44, 105] width 46 height 26
click at [732, 102] on button "Submit" at bounding box center [719, 105] width 68 height 26
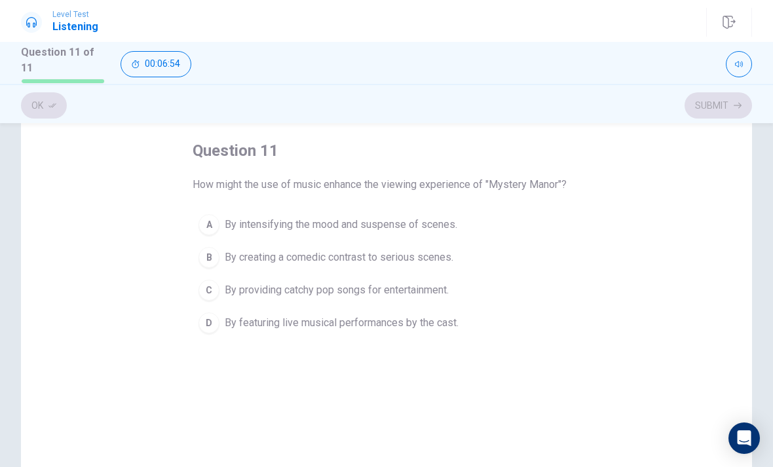
click at [226, 220] on span "By intensifying the mood and suspense of scenes." at bounding box center [341, 225] width 233 height 16
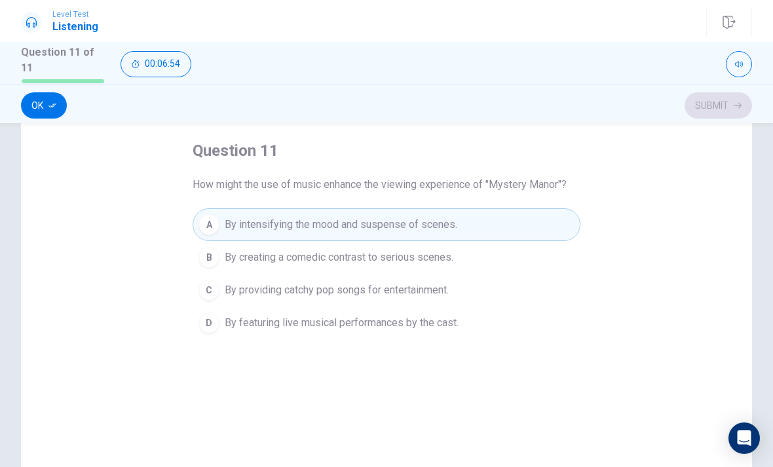
click at [42, 111] on button "Ok" at bounding box center [44, 105] width 46 height 26
click at [731, 104] on button "Submit" at bounding box center [719, 105] width 68 height 26
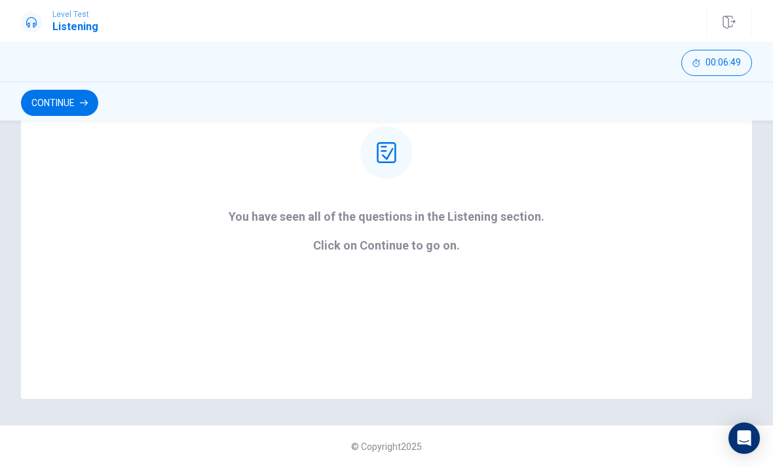
scroll to position [167, 0]
click at [77, 90] on button "Continue" at bounding box center [59, 103] width 77 height 26
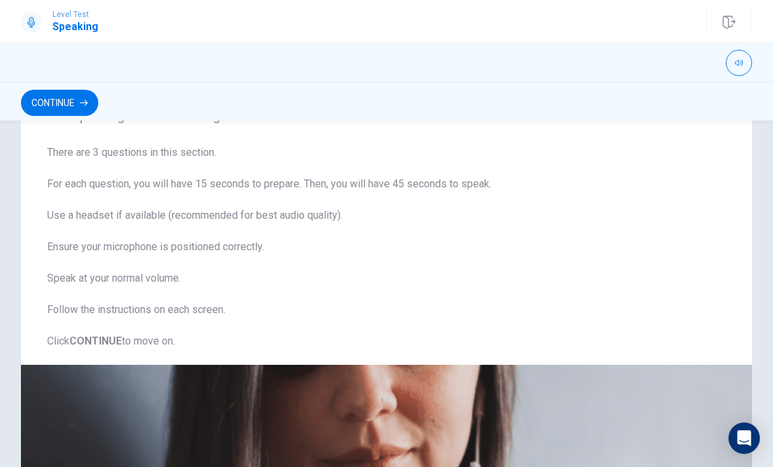
scroll to position [54, 0]
click at [53, 94] on button "Continue" at bounding box center [59, 103] width 77 height 26
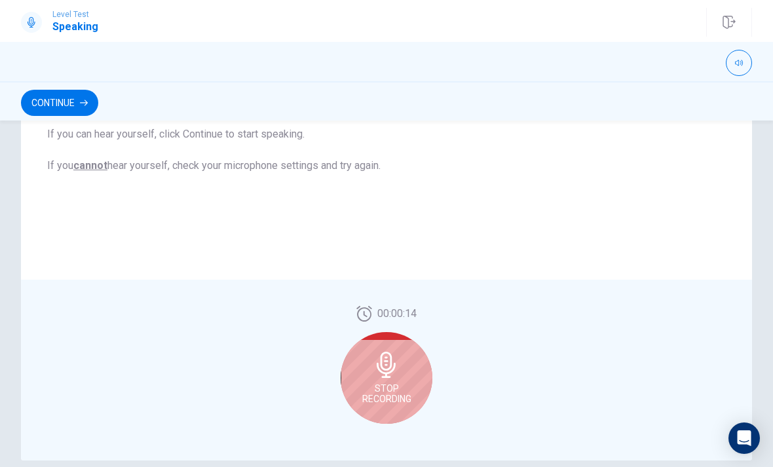
scroll to position [259, 0]
click at [377, 366] on icon at bounding box center [386, 364] width 19 height 26
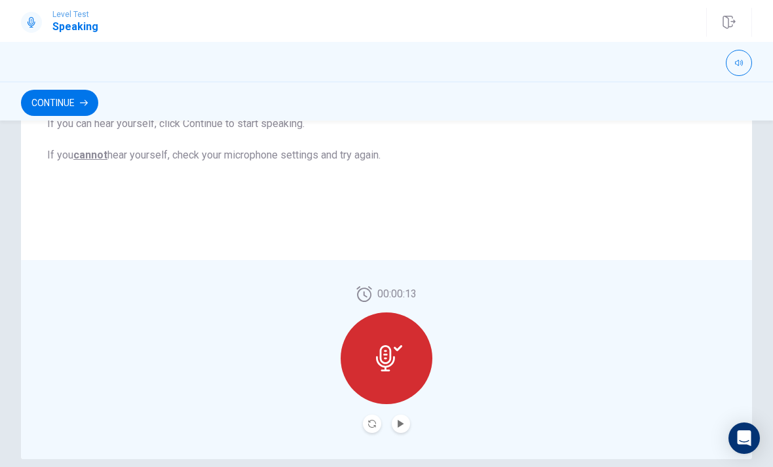
click at [400, 364] on icon at bounding box center [389, 358] width 26 height 26
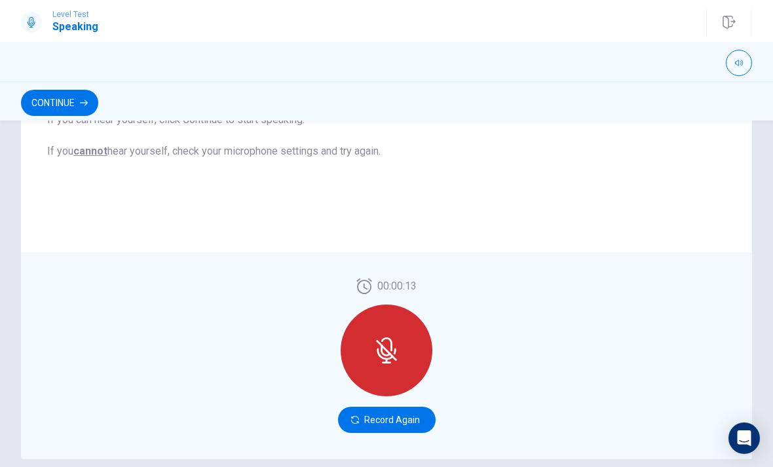
click at [410, 418] on button "Record Again" at bounding box center [387, 420] width 98 height 26
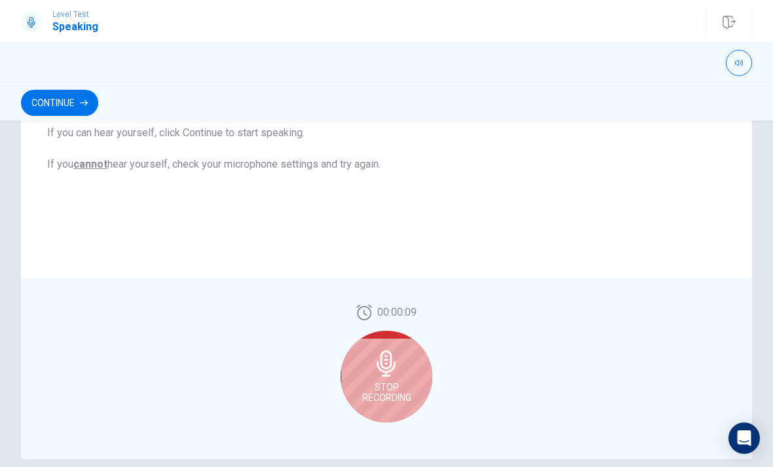
click at [385, 374] on icon at bounding box center [386, 364] width 19 height 26
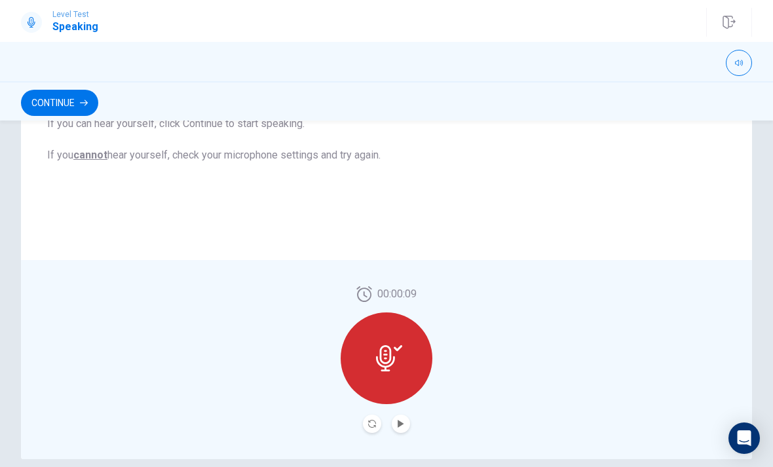
click at [398, 427] on icon "Play Audio" at bounding box center [401, 424] width 8 height 8
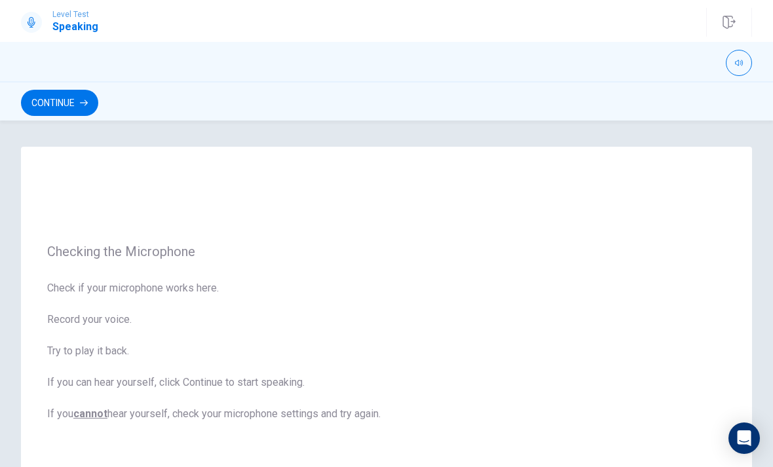
scroll to position [0, 0]
click at [63, 95] on button "Continue" at bounding box center [59, 103] width 77 height 26
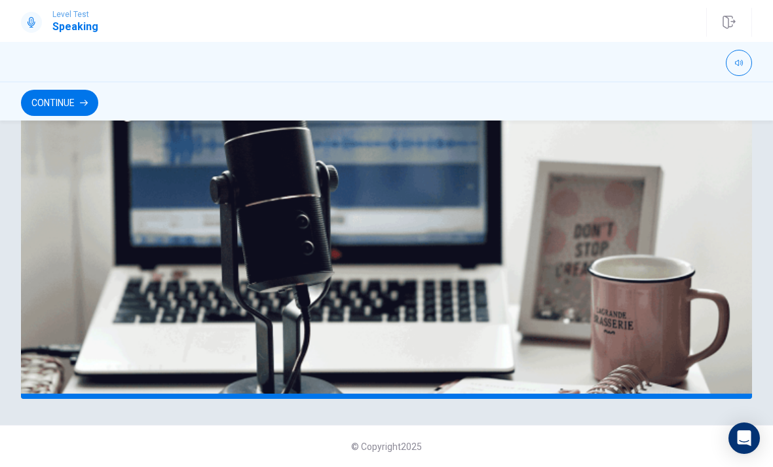
scroll to position [319, 0]
click at [60, 106] on button "Continue" at bounding box center [59, 103] width 77 height 26
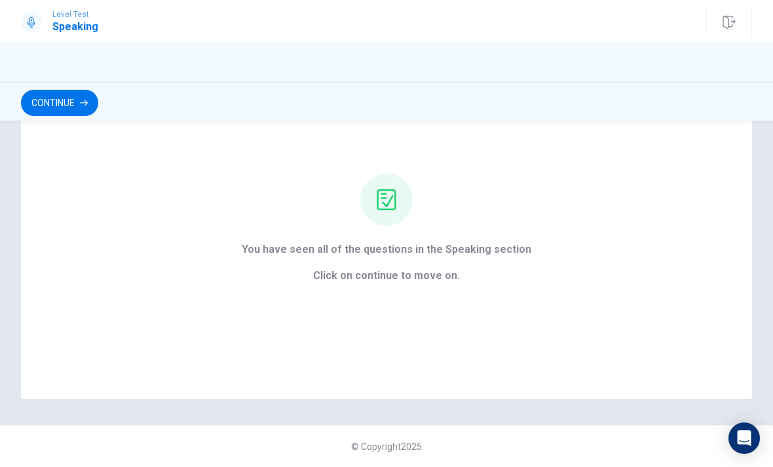
scroll to position [88, 0]
click at [81, 105] on icon "button" at bounding box center [84, 103] width 8 height 8
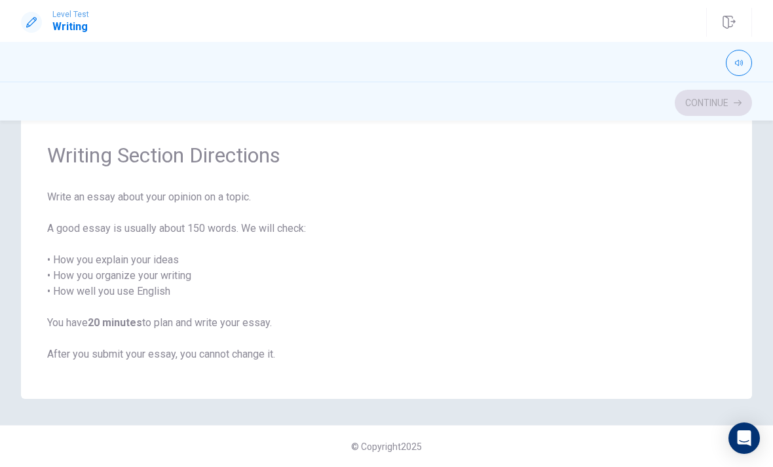
scroll to position [41, 0]
click at [718, 105] on button "Continue" at bounding box center [713, 103] width 77 height 26
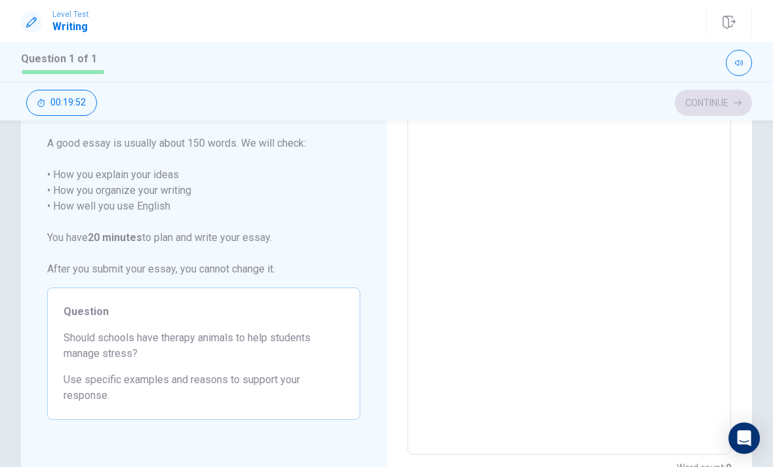
scroll to position [100, 0]
click at [541, 170] on textarea at bounding box center [569, 274] width 305 height 341
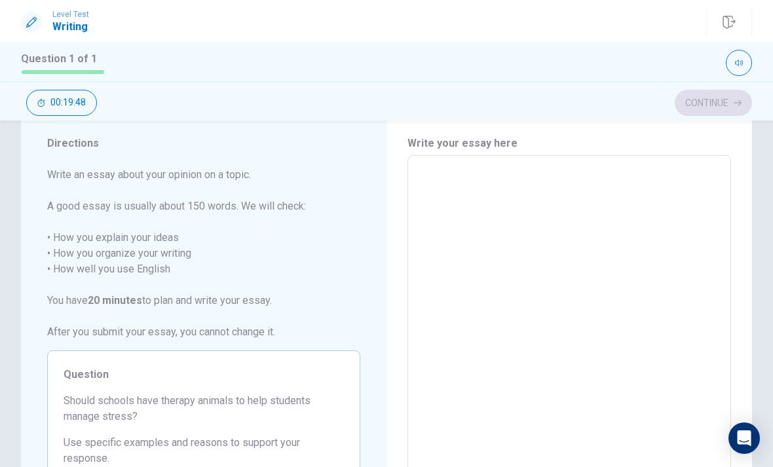
scroll to position [37, 0]
click at [495, 178] on textarea at bounding box center [569, 336] width 305 height 341
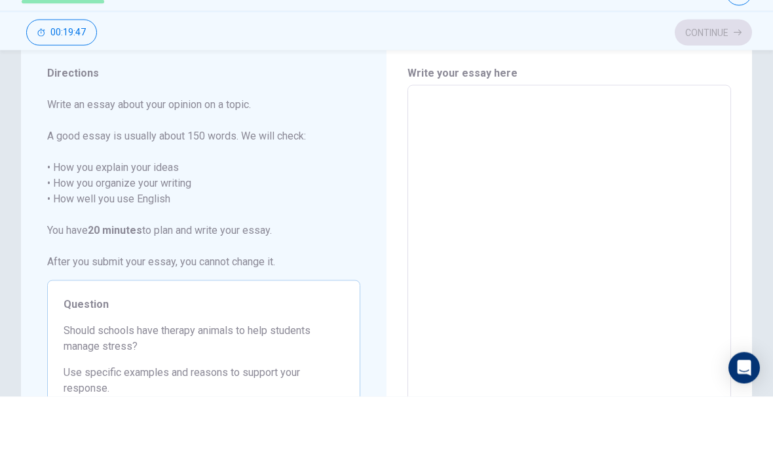
type textarea "I"
type textarea "x"
type textarea "I"
type textarea "x"
type textarea "I t"
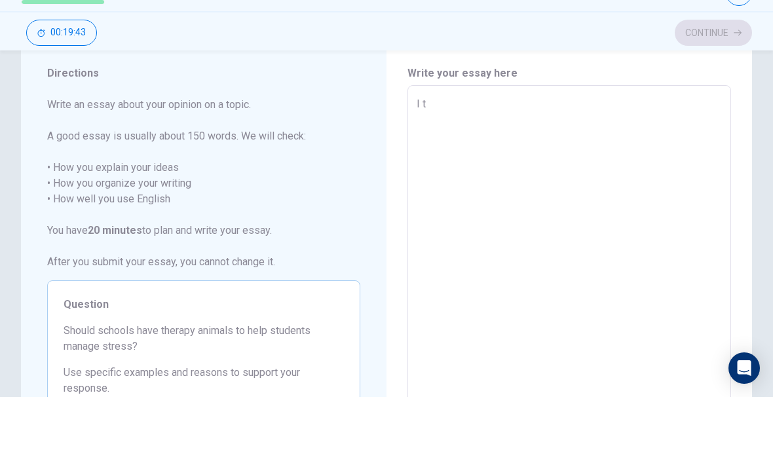
type textarea "x"
type textarea "I th"
type textarea "x"
type textarea "I thu"
type textarea "x"
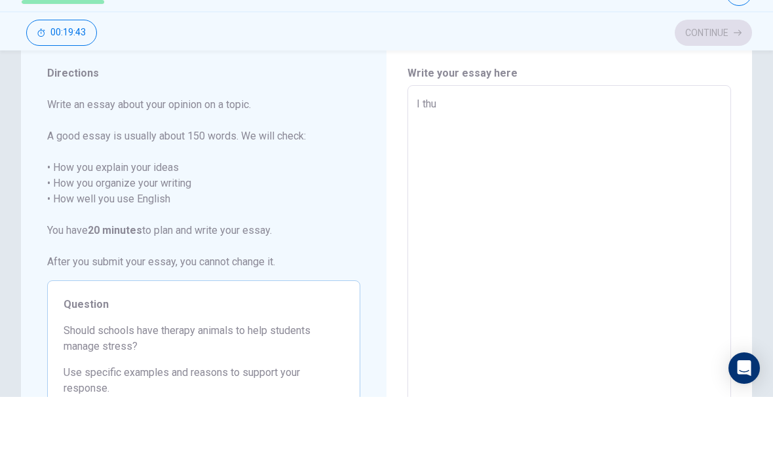
type textarea "I thun"
type textarea "x"
type textarea "I thunk"
type textarea "x"
type textarea "I thun"
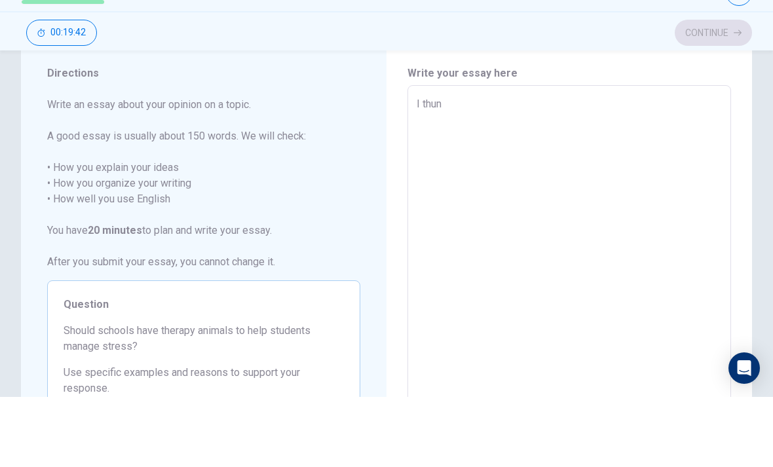
type textarea "x"
type textarea "I thu"
type textarea "x"
type textarea "I th"
type textarea "x"
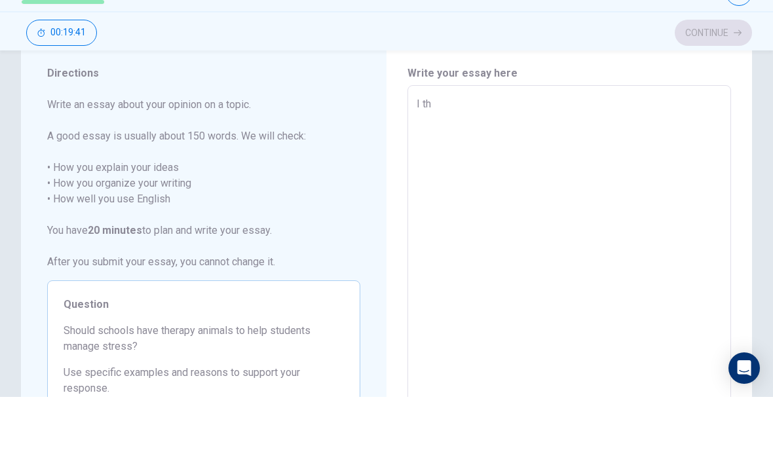
type textarea "I thi"
type textarea "x"
type textarea "I thin"
type textarea "x"
type textarea "I think"
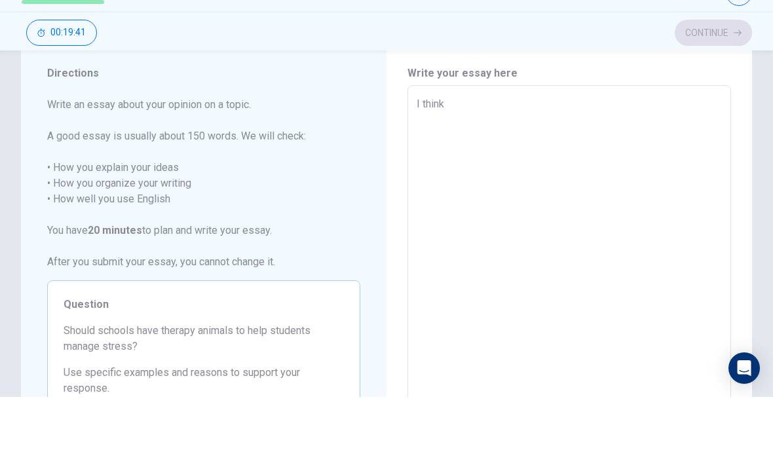
type textarea "x"
type textarea "I think"
type textarea "x"
type textarea "I think t"
type textarea "x"
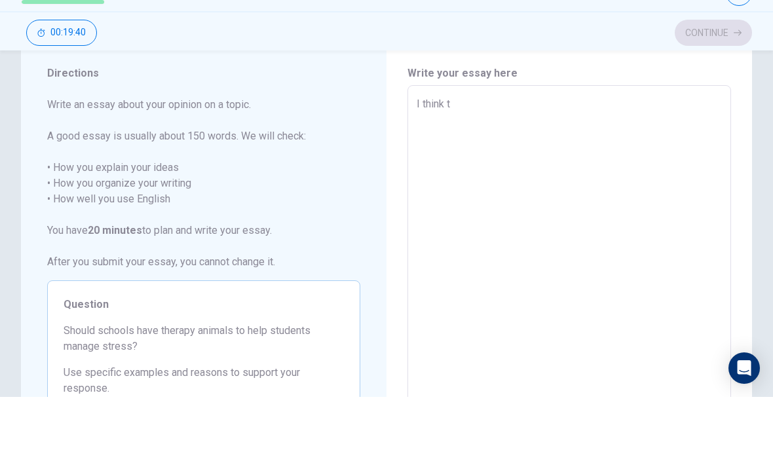
type textarea "I think th"
type textarea "x"
type textarea "I think tha"
type textarea "x"
type textarea "I think that"
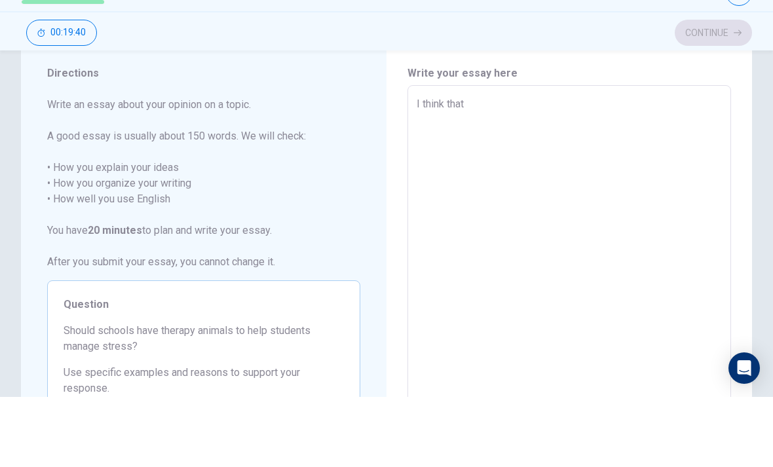
type textarea "x"
type textarea "I think that"
type textarea "x"
type textarea "I think that i"
type textarea "x"
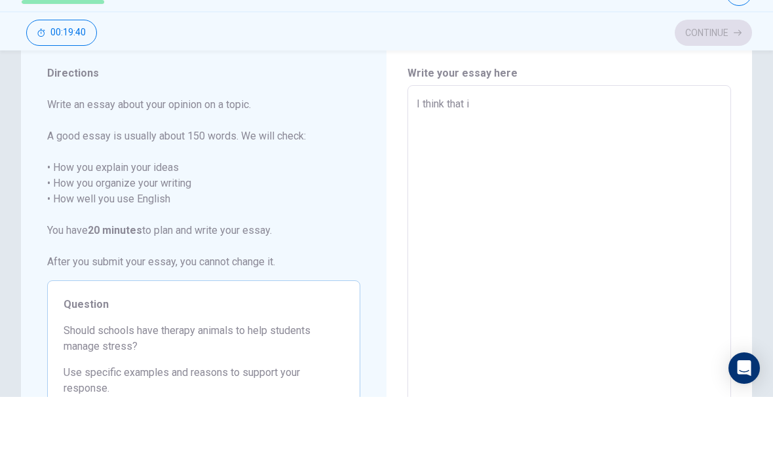
type textarea "I think that it"
type textarea "x"
type textarea "I think that it"
type textarea "x"
type textarea "I think that it i"
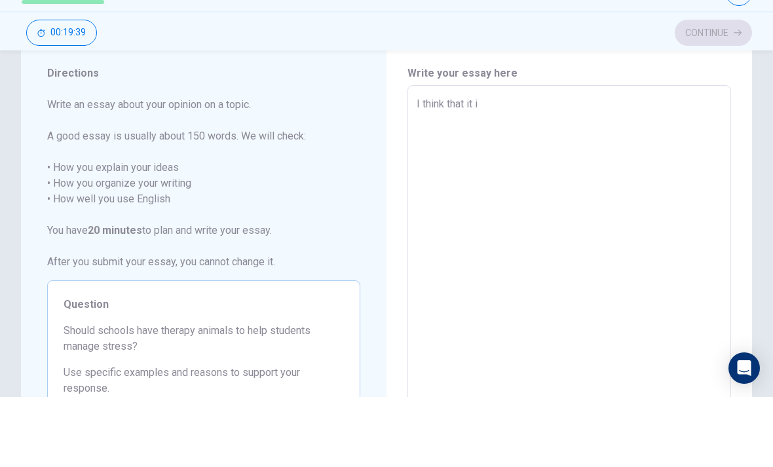
type textarea "x"
type textarea "I think that it is"
type textarea "x"
type textarea "I think that it is"
type textarea "x"
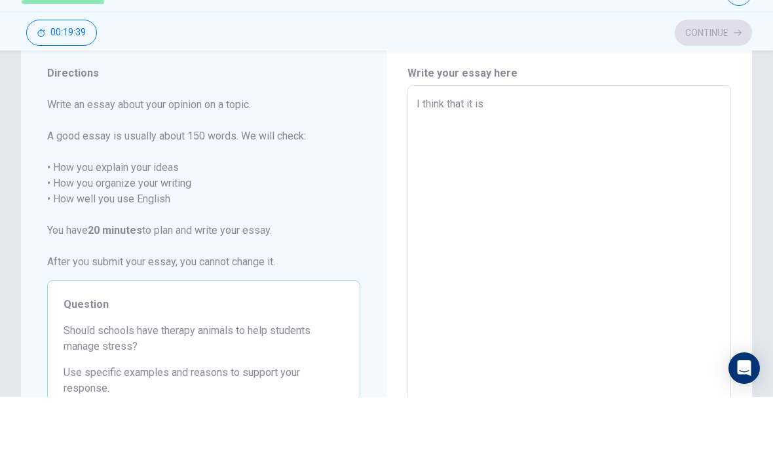
type textarea "I think that it is c"
type textarea "x"
type textarea "I think that it is"
type textarea "x"
type textarea "I think that it is n"
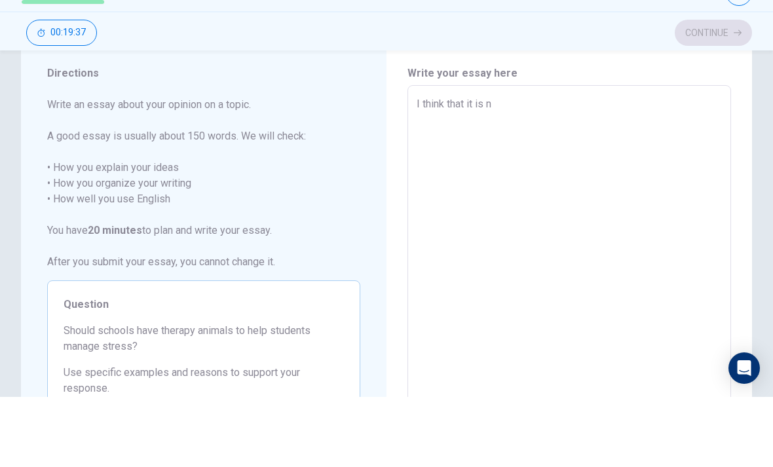
type textarea "x"
type textarea "I think that it is no"
type textarea "x"
type textarea "I think that it is not"
type textarea "x"
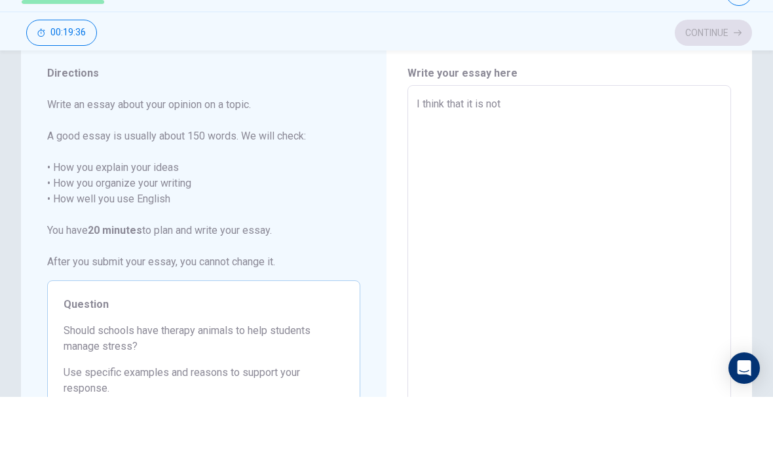
type textarea "I think that it is not"
type textarea "x"
type textarea "I think that it is not n"
type textarea "x"
type textarea "I think that it is not ne"
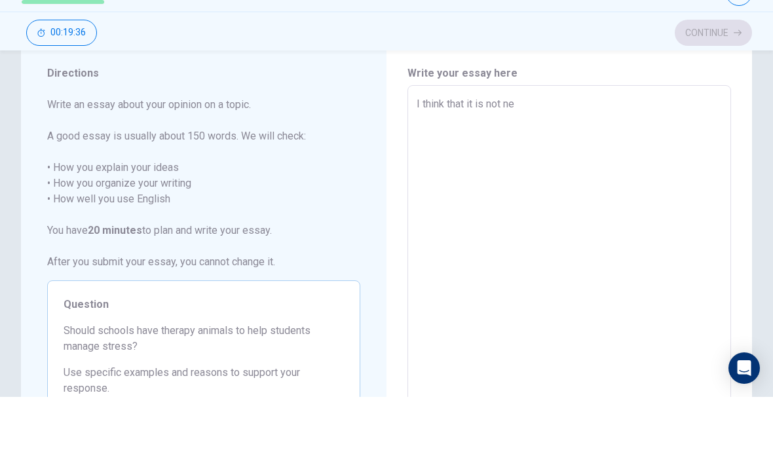
type textarea "x"
type textarea "I think that it is not nec"
type textarea "x"
type textarea "I think that it is not nece"
type textarea "x"
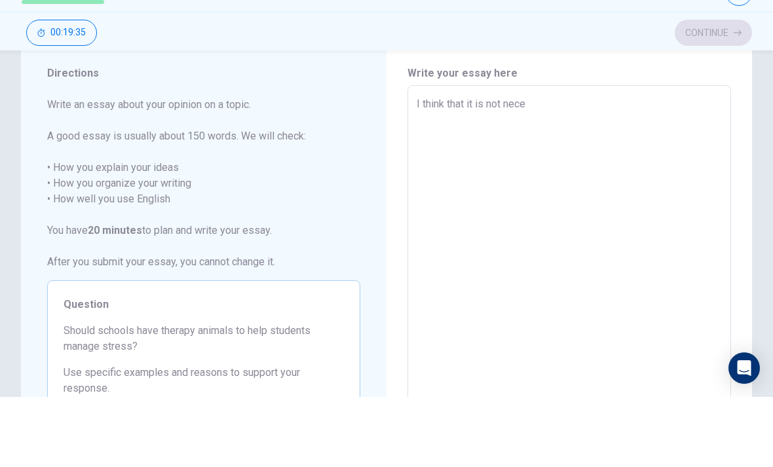
type textarea "I think that it is not neces"
type textarea "x"
type textarea "I think that it is not necess"
type textarea "x"
type textarea "I think that it is not necessa"
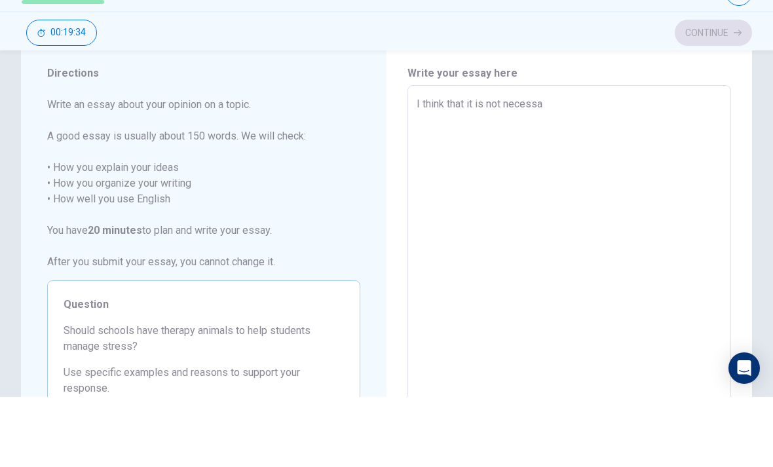
type textarea "x"
type textarea "I think that it is not necessar"
type textarea "x"
type textarea "I think that it is not necessary"
type textarea "x"
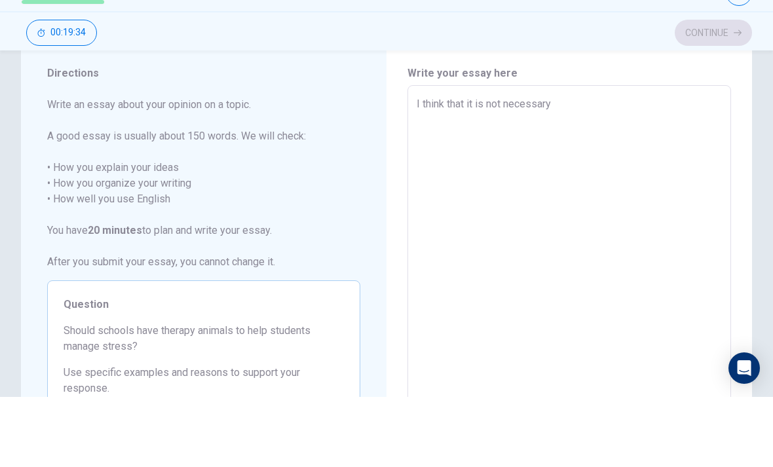
type textarea "I think that it is not necessary"
type textarea "x"
type textarea "I think that it is not necessary a"
type textarea "x"
type textarea "I think that it is not necessary an"
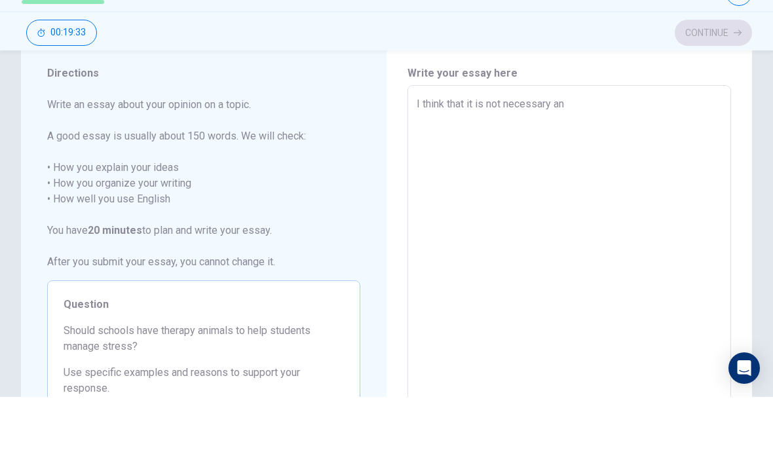
type textarea "x"
type textarea "I think that it is not necessary and"
type textarea "x"
type textarea "I think that it is not necessary and"
type textarea "x"
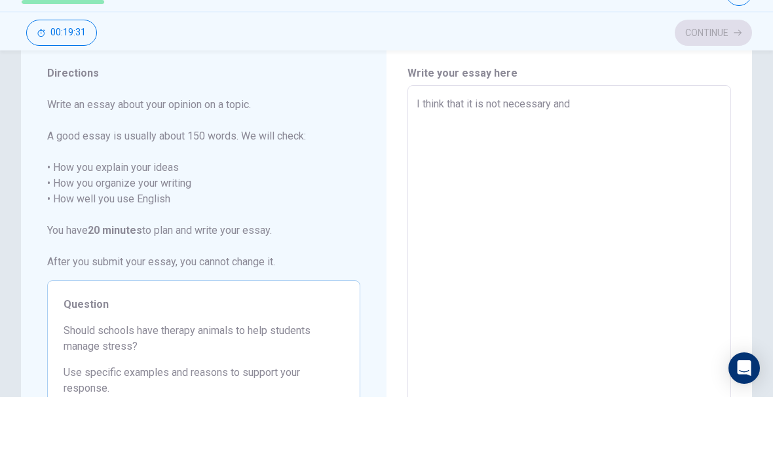
type textarea "I think that it is not necessary and"
type textarea "x"
type textarea "I think that it is not necessary an"
type textarea "x"
type textarea "I think that it is not necessary a"
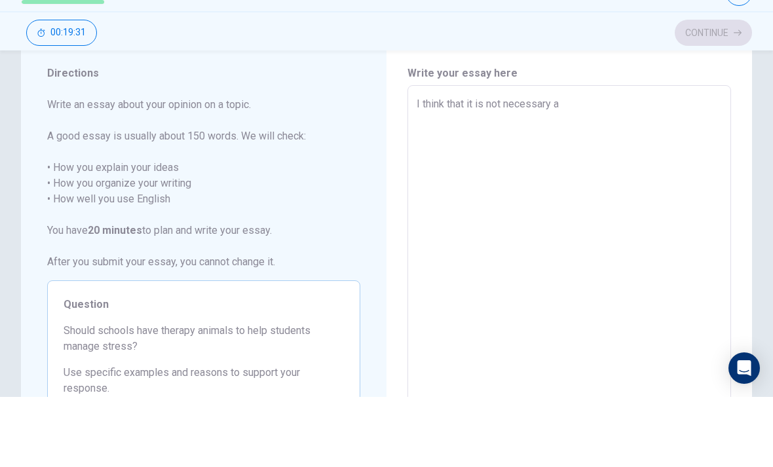
type textarea "x"
type textarea "I think that it is not necessary"
type textarea "x"
type textarea "I think that it is not necessary a"
type textarea "x"
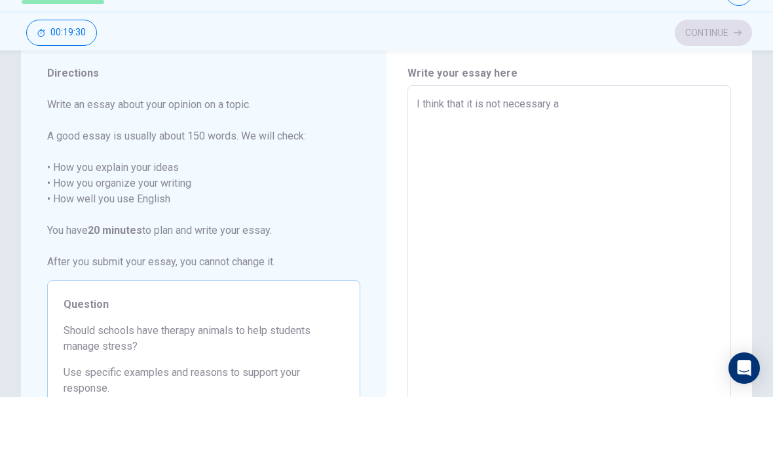
type textarea "I think that it is not necessary an"
type textarea "x"
type textarea "I think that it is not necessary and"
type textarea "x"
type textarea "I think that it is not necessary and"
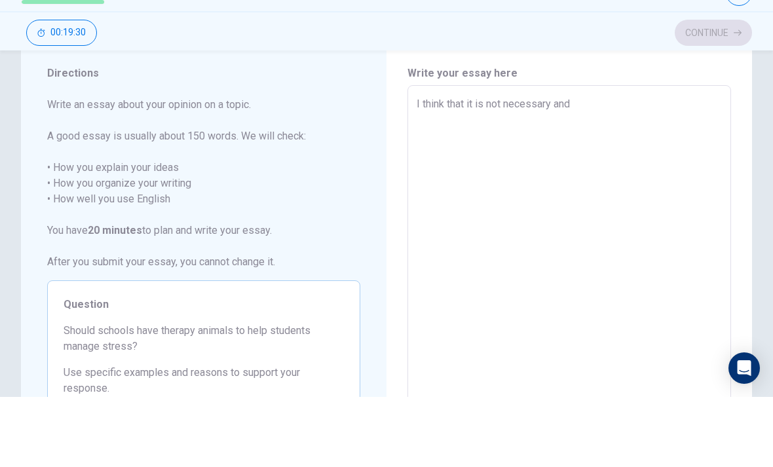
type textarea "x"
type textarea "I think that it is not necessary and i"
type textarea "x"
type textarea "I think that it is not necessary and im"
type textarea "x"
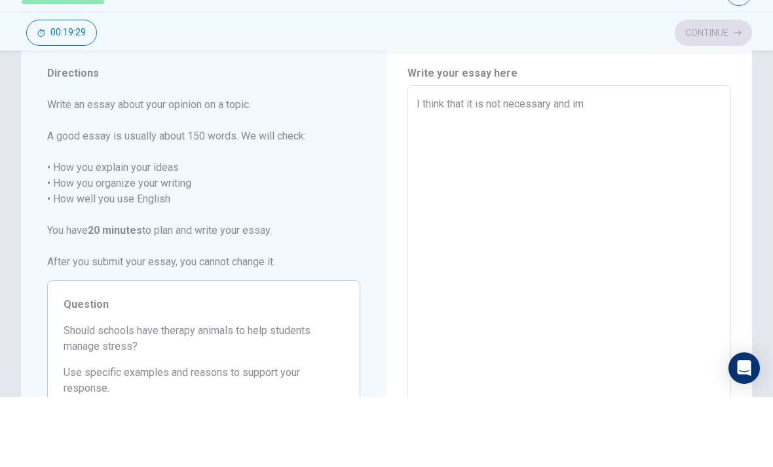
type textarea "I think that it is not necessary and imp"
type textarea "x"
type textarea "I think that it is not necessary and impr"
type textarea "x"
type textarea "I think that it is not necessary and impro"
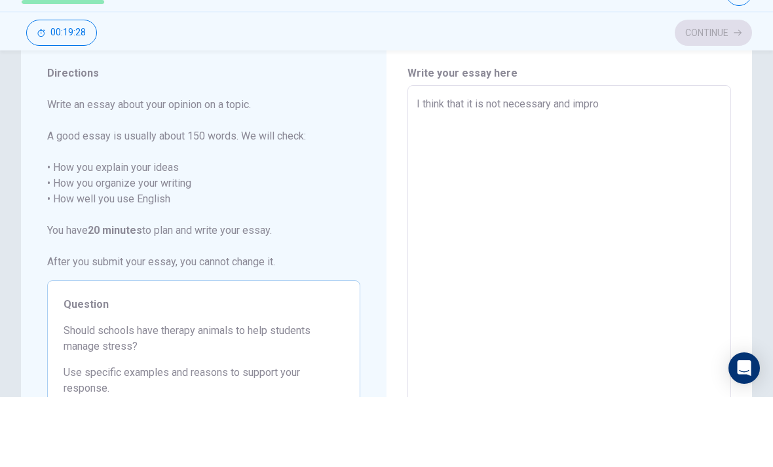
type textarea "x"
type textarea "I think that it is not necessary and improp"
type textarea "x"
type textarea "I think that it is not necessary and imprope"
type textarea "x"
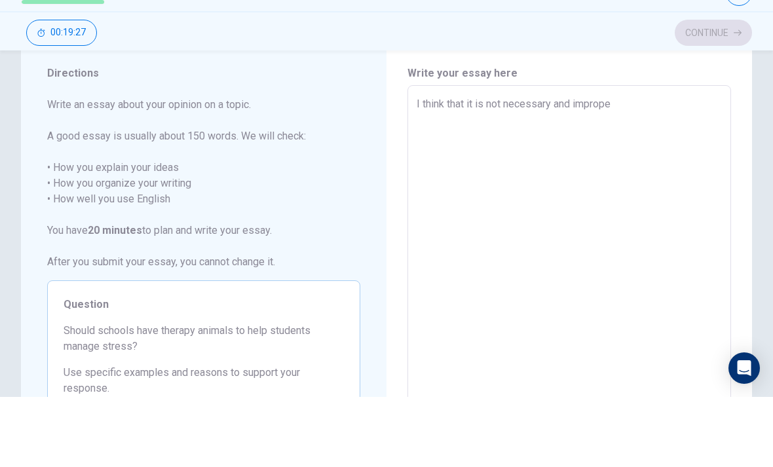
type textarea "I think that it is not necessary and improper"
type textarea "x"
type textarea "I think that it is not necessary and improper"
type textarea "x"
type textarea "I think that it is not necessary and improper f"
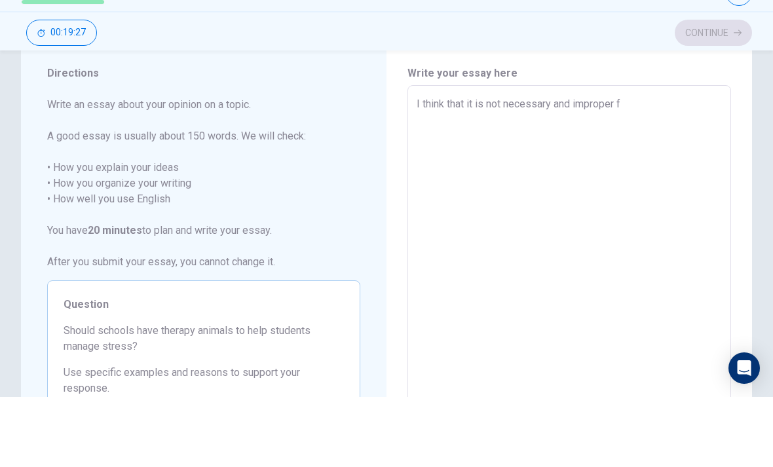
type textarea "x"
type textarea "I think that it is not necessary and improper fo"
type textarea "x"
type textarea "I think that it is not necessary and improper for"
type textarea "x"
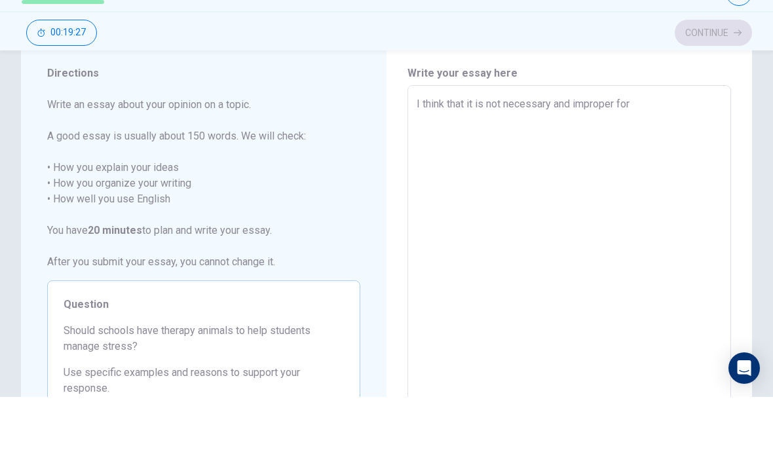
type textarea "I think that it is not necessary and improper for"
type textarea "x"
type textarea "I think that it is not necessary and improper for s"
type textarea "x"
type textarea "I think that it is not necessary and improper for st"
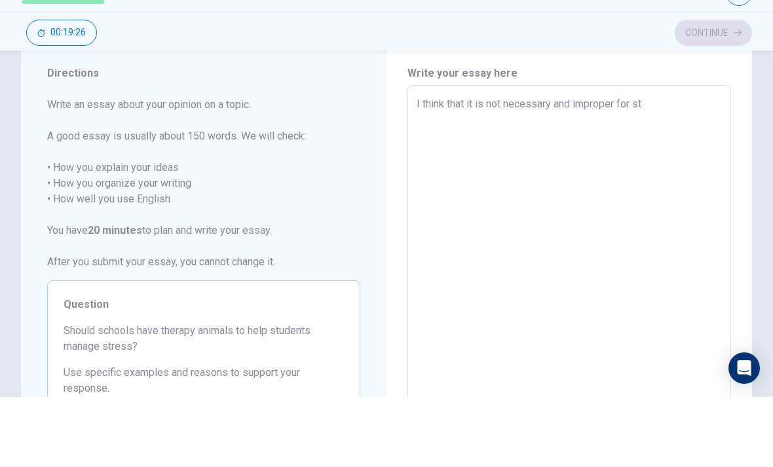
type textarea "x"
type textarea "I think that it is not necessary and improper for stu"
type textarea "x"
type textarea "I think that it is not necessary and improper for stud"
type textarea "x"
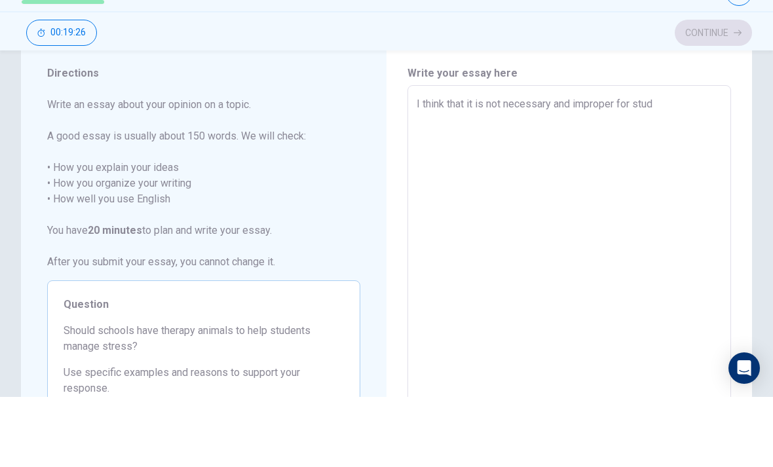
type textarea "I think that it is not necessary and improper for stude"
type textarea "x"
type textarea "I think that it is not necessary and improper for studen"
type textarea "x"
type textarea "I think that it is not necessary and improper for student"
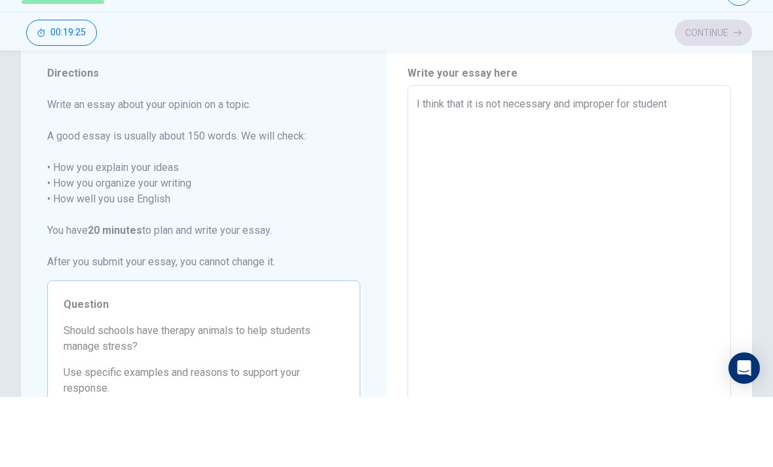
type textarea "x"
type textarea "I think that it is not necessary and improper for students"
type textarea "x"
type textarea "I think that it is not necessary and improper for students"
type textarea "x"
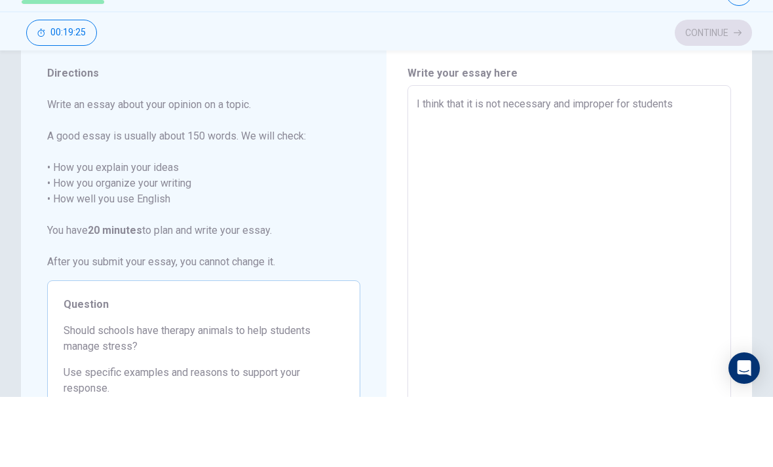
type textarea "I think that it is not necessary and improper for students t"
type textarea "x"
type textarea "I think that it is not necessary and improper for students to"
type textarea "x"
type textarea "I think that it is not necessary and improper for students to"
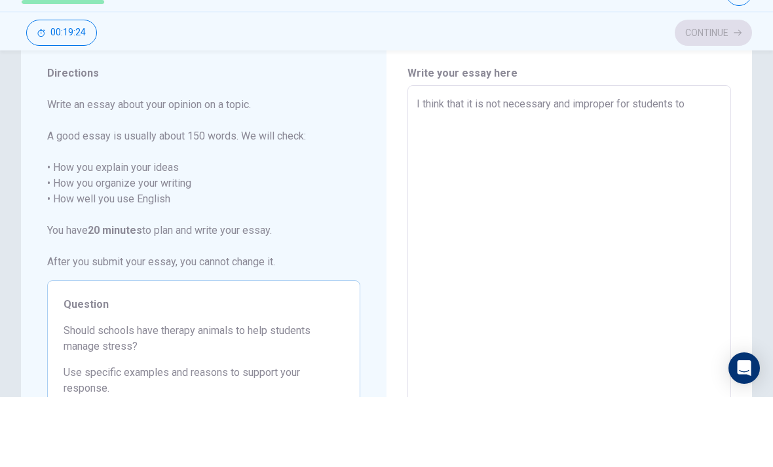
type textarea "x"
type textarea "I think that it is not necessary and improper for students to h"
type textarea "x"
type textarea "I think that it is not necessary and improper for students to ha"
type textarea "x"
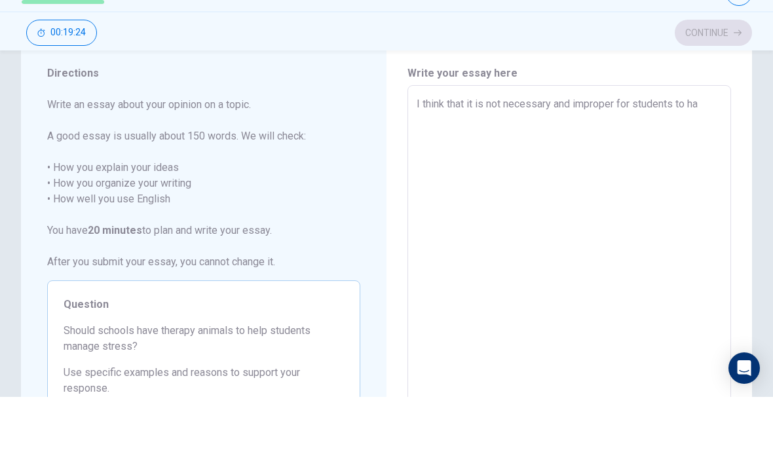
type textarea "I think that it is not necessary and improper for students to hav"
type textarea "x"
type textarea "I think that it is not necessary and improper for students to have"
type textarea "x"
type textarea "I think that it is not necessary and improper for students to have"
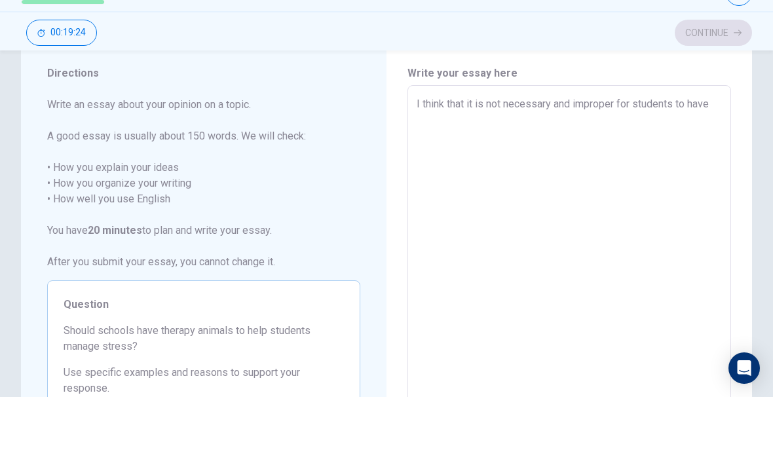
type textarea "x"
type textarea "I think that it is not necessary and improper for students to have a"
type textarea "x"
type textarea "I think that it is not necessary and improper for students to have a"
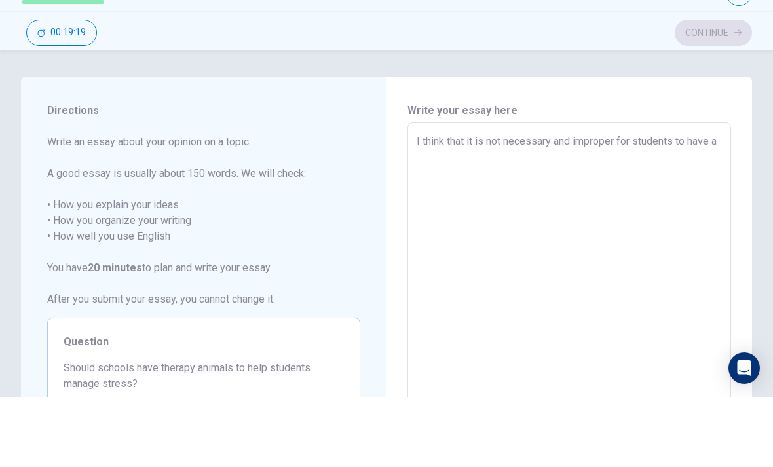
scroll to position [0, 0]
type textarea "x"
type textarea "I think that it is not necessary and improper for students to have a t"
type textarea "x"
type textarea "I think that it is not necessary and improper for students to have a th"
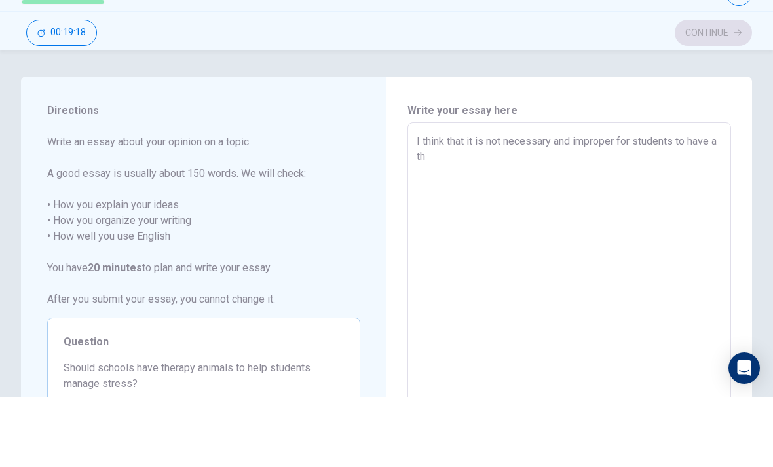
type textarea "x"
type textarea "I think that it is not necessary and improper for students to have a the"
type textarea "x"
type textarea "I think that it is not necessary and improper for students to have a ther"
type textarea "x"
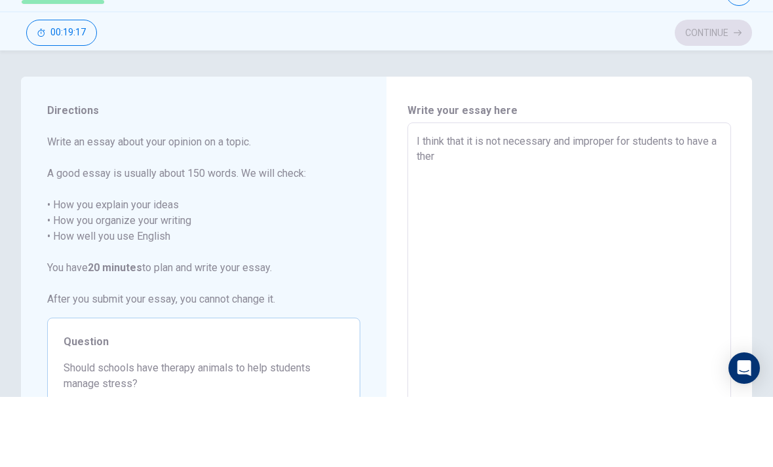
type textarea "I think that it is not necessary and improper for students to have a thera"
type textarea "x"
type textarea "I think that it is not necessary and improper for students to have a therap"
type textarea "x"
type textarea "I think that it is not necessary and improper for students to have a therapy"
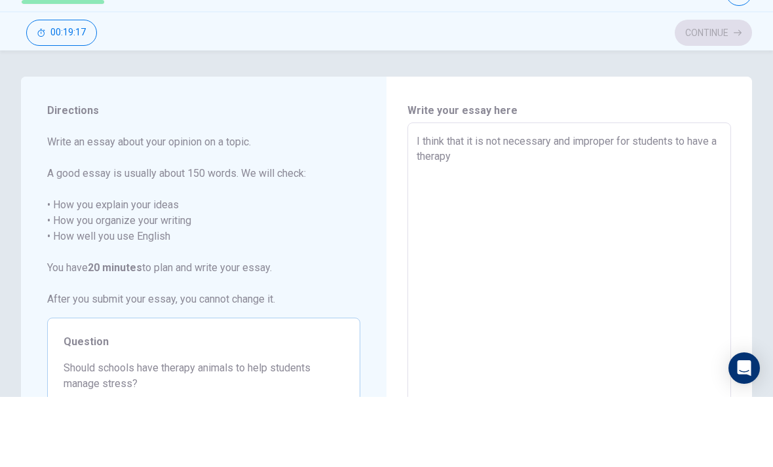
type textarea "x"
type textarea "I think that it is not necessary and improper for students to have a therapy"
type textarea "x"
type textarea "I think that it is not necessary and improper for students to have a therapy a"
type textarea "x"
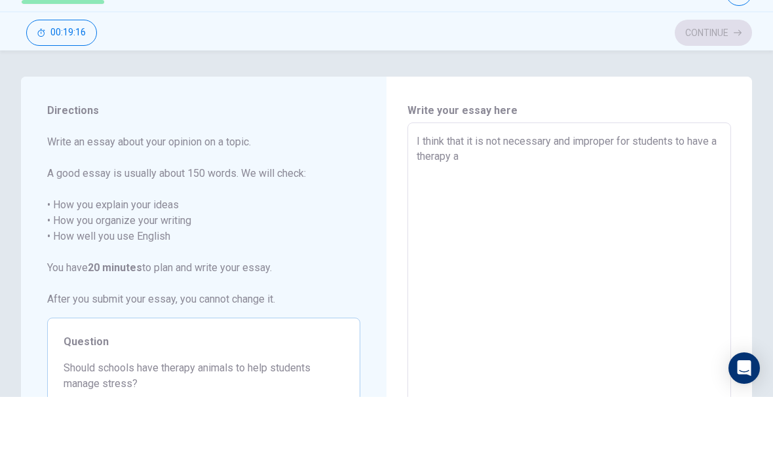
type textarea "I think that it is not necessary and improper for students to have a therapy an"
type textarea "x"
type textarea "I think that it is not necessary and improper for students to have a therapy ani"
type textarea "x"
type textarea "I think that it is not necessary and improper for students to have a therapy an…"
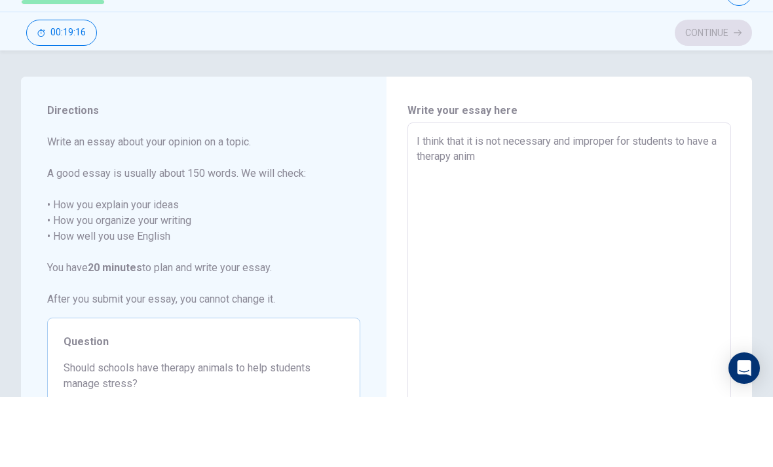
type textarea "x"
type textarea "I think that it is not necessary and improper for students to have a therapy an…"
type textarea "x"
type textarea "I think that it is not necessary and improper for students to have a therapy an…"
type textarea "x"
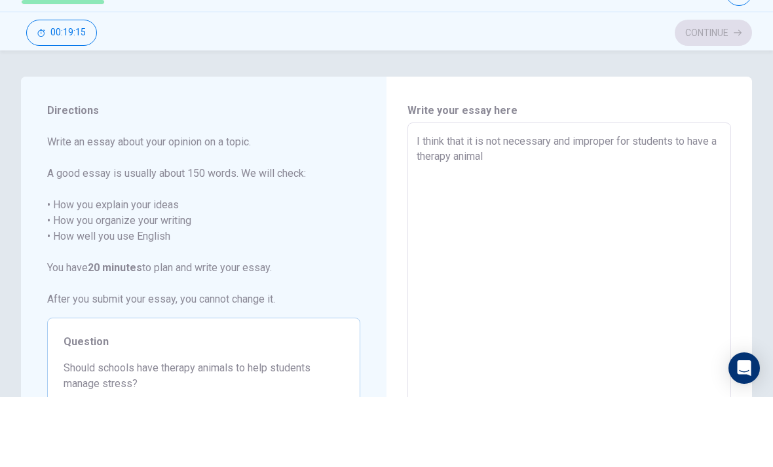
type textarea "I think that it is not necessary and improper for students to have a therapy an…"
type textarea "x"
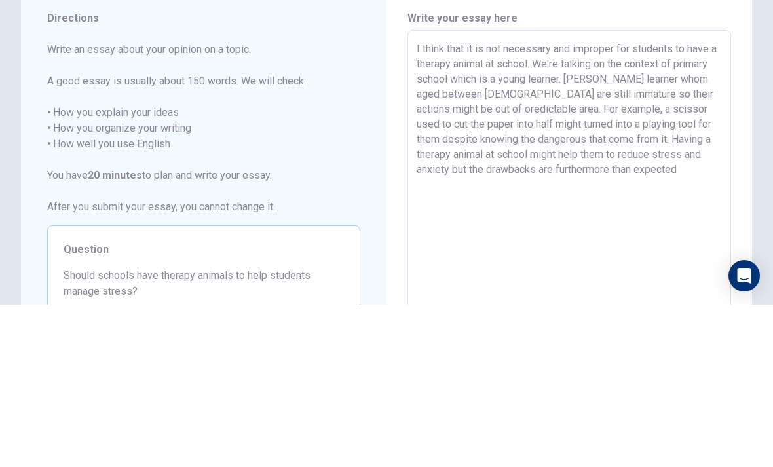
click at [588, 204] on textarea "I think that it is not necessary and improper for students to have a therapy an…" at bounding box center [569, 374] width 305 height 341
click at [469, 204] on textarea "I think that it is not necessary and improper for students to have a therapy an…" at bounding box center [569, 374] width 305 height 341
click at [583, 204] on textarea "I think that it is not necessary and improper for students to have a therapy an…" at bounding box center [569, 374] width 305 height 341
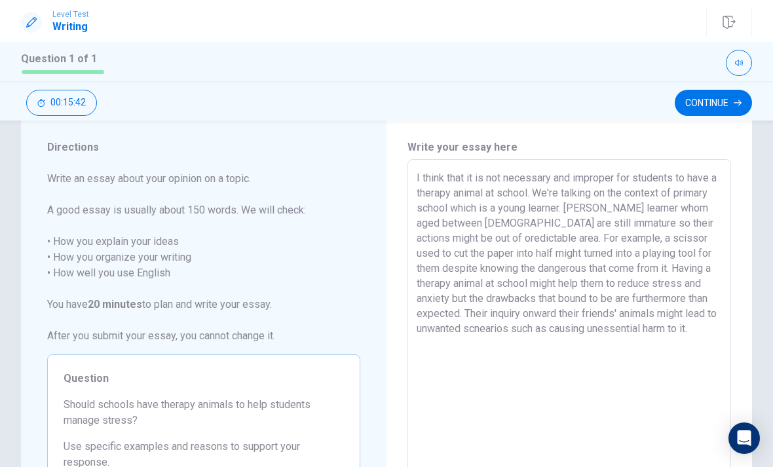
scroll to position [34, 0]
click at [657, 224] on textarea "I think that it is not necessary and improper for students to have a therapy an…" at bounding box center [569, 340] width 305 height 341
click at [572, 343] on textarea "I think that it is not necessary and improper for students to have a therapy an…" at bounding box center [569, 340] width 305 height 341
